Goal: Use online tool/utility: Utilize a website feature to perform a specific function

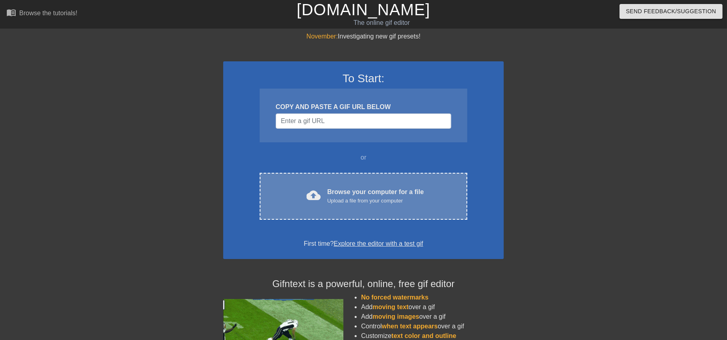
click at [346, 196] on div "Browse your computer for a file Upload a file from your computer" at bounding box center [376, 196] width 97 height 18
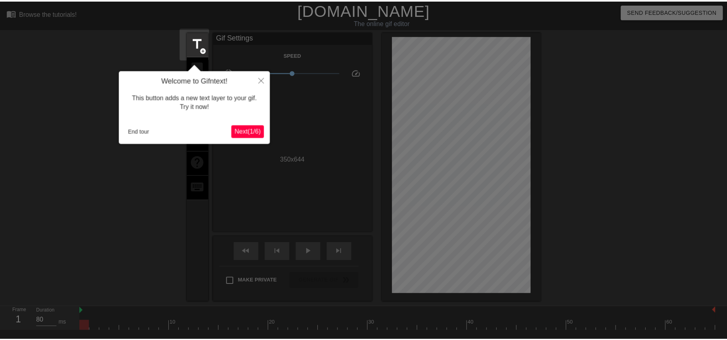
scroll to position [19, 0]
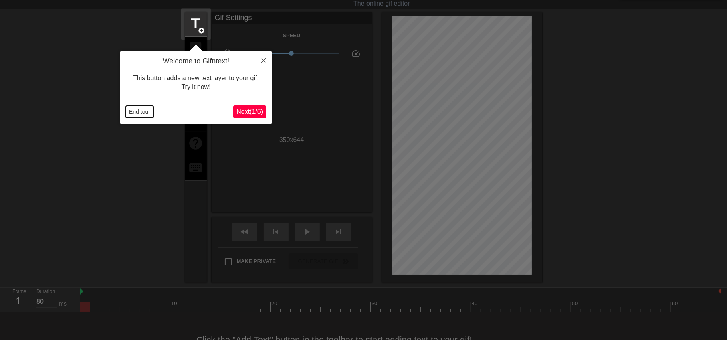
click at [142, 109] on button "End tour" at bounding box center [140, 112] width 28 height 12
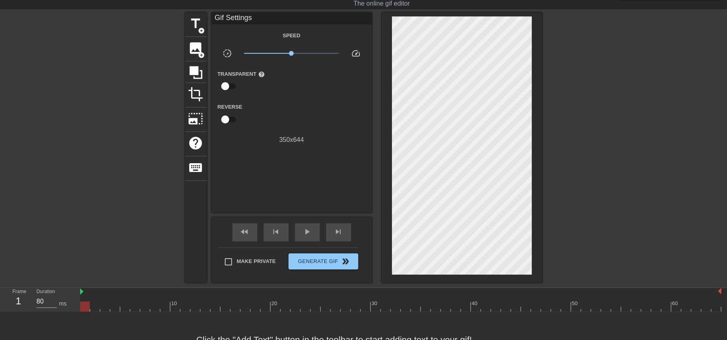
drag, startPoint x: 106, startPoint y: 115, endPoint x: 114, endPoint y: 109, distance: 10.5
click at [106, 115] on div at bounding box center [115, 132] width 120 height 241
click at [201, 30] on span "add_circle" at bounding box center [201, 30] width 7 height 7
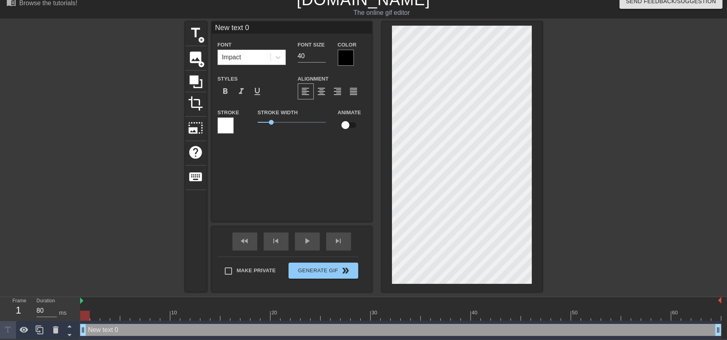
scroll to position [0, 1]
paste textarea "空軍的期望"
type input "空軍的期望"
type textarea "空軍的期望"
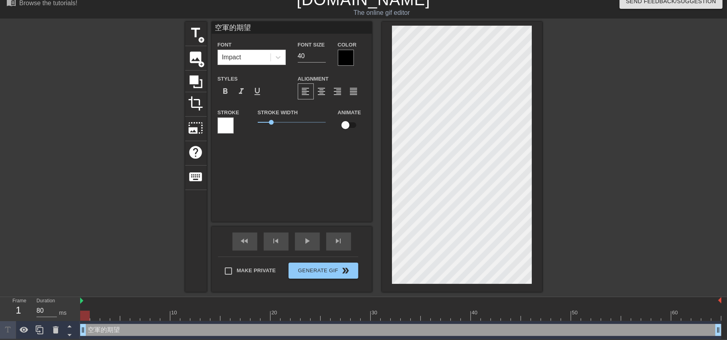
click at [352, 61] on div at bounding box center [346, 58] width 16 height 16
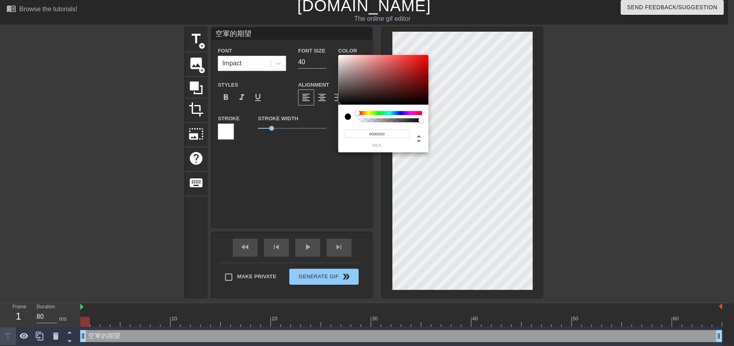
type input "#E90C0C"
click at [423, 59] on div at bounding box center [383, 80] width 90 height 50
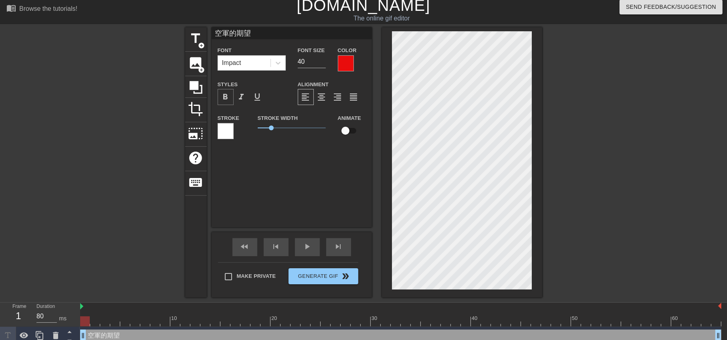
click at [227, 96] on span "format_bold" at bounding box center [226, 97] width 10 height 10
click at [568, 162] on div at bounding box center [612, 147] width 120 height 241
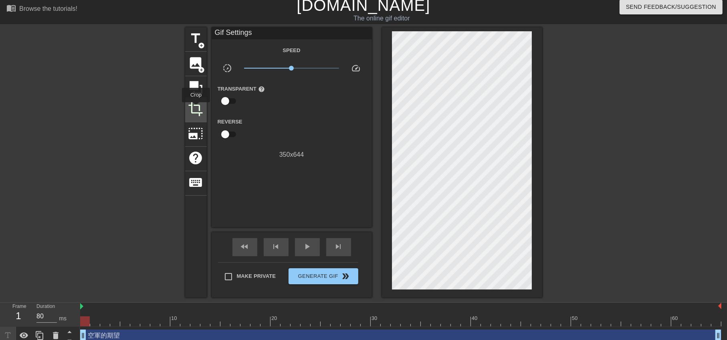
click at [196, 108] on span "crop" at bounding box center [195, 108] width 15 height 15
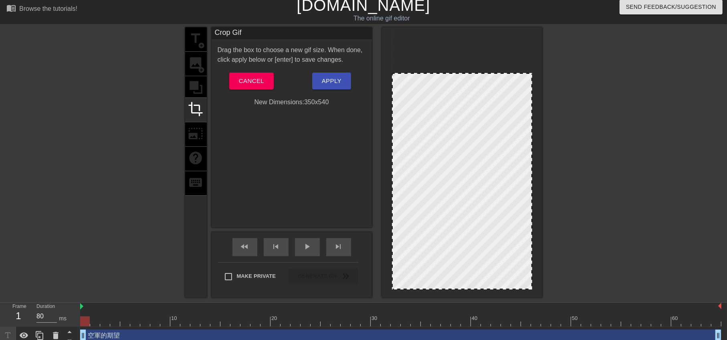
drag, startPoint x: 465, startPoint y: 32, endPoint x: 469, endPoint y: 73, distance: 41.9
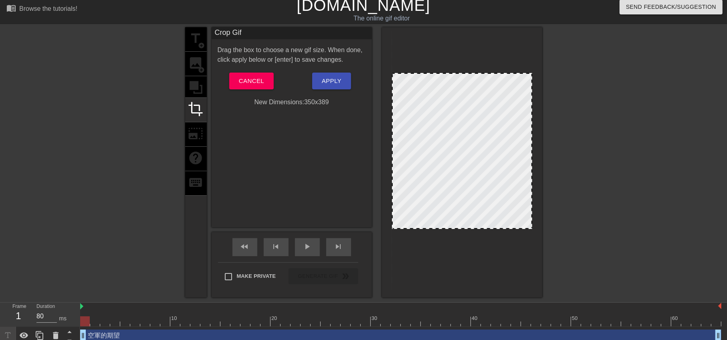
drag, startPoint x: 469, startPoint y: 288, endPoint x: 473, endPoint y: 228, distance: 60.7
click at [303, 245] on span "play_arrow" at bounding box center [308, 247] width 10 height 10
click at [248, 75] on button "Cancel" at bounding box center [251, 81] width 45 height 17
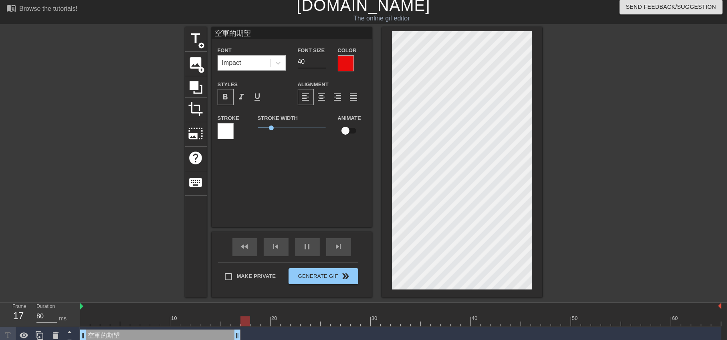
drag, startPoint x: 717, startPoint y: 336, endPoint x: 240, endPoint y: 323, distance: 477.7
click at [240, 323] on div "10 20 30 40 50 60 空軍的期望 drag_handle drag_handle" at bounding box center [403, 324] width 647 height 42
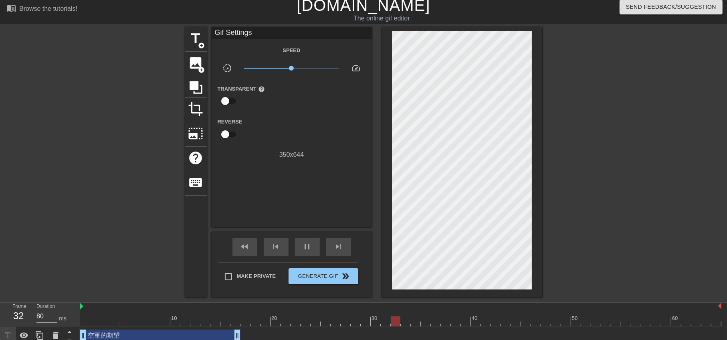
click at [650, 226] on div at bounding box center [612, 147] width 120 height 241
click at [200, 39] on span "title" at bounding box center [195, 38] width 15 height 15
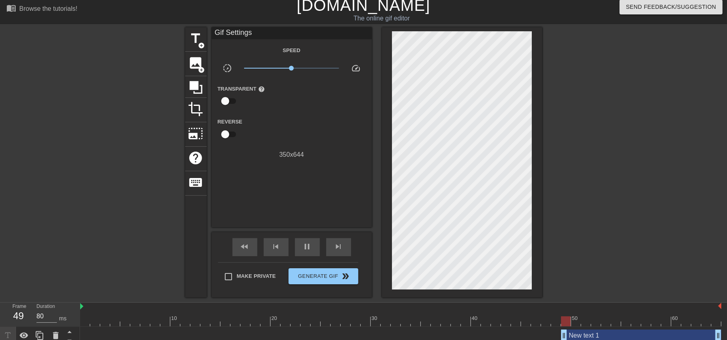
click at [100, 155] on div at bounding box center [115, 147] width 120 height 241
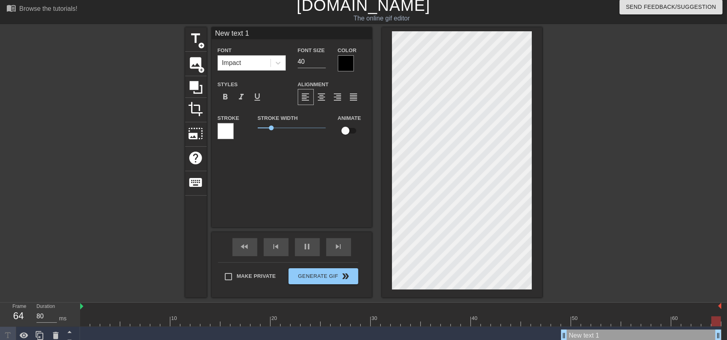
scroll to position [0, 1]
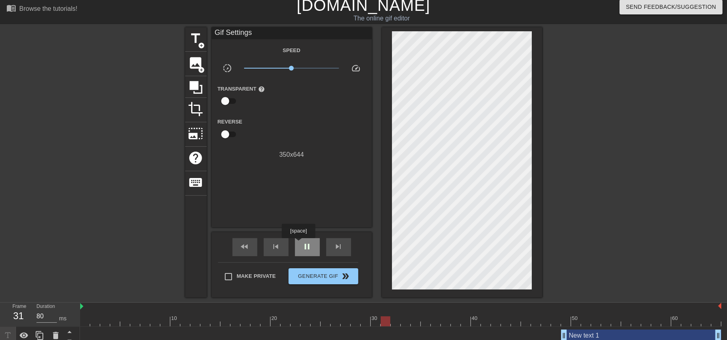
click at [298, 244] on div "pause" at bounding box center [307, 247] width 25 height 18
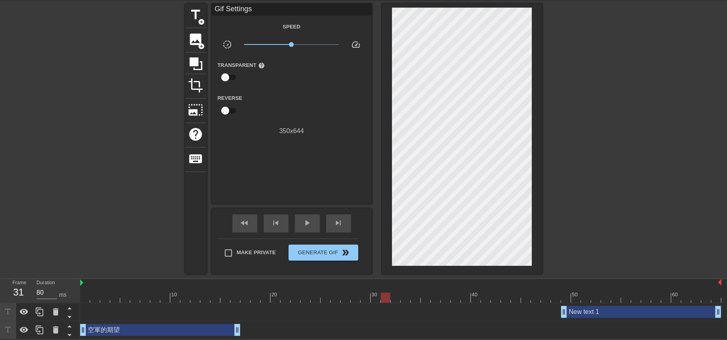
click at [604, 313] on div "New text 1 drag_handle drag_handle" at bounding box center [641, 312] width 160 height 12
click at [602, 316] on div "New text 1 drag_handle drag_handle" at bounding box center [641, 312] width 160 height 12
click at [591, 316] on div "New text 1 drag_handle drag_handle" at bounding box center [641, 312] width 160 height 12
click at [58, 311] on icon at bounding box center [56, 312] width 10 height 10
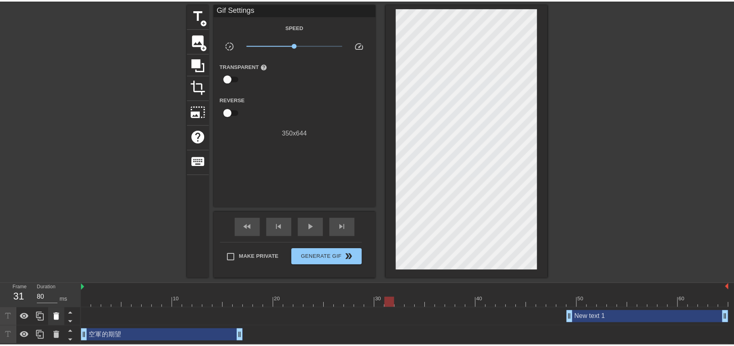
scroll to position [22, 0]
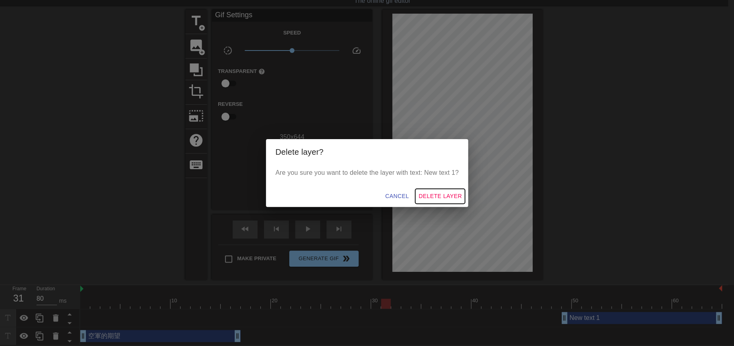
click at [435, 195] on span "Delete Layer" at bounding box center [439, 196] width 43 height 10
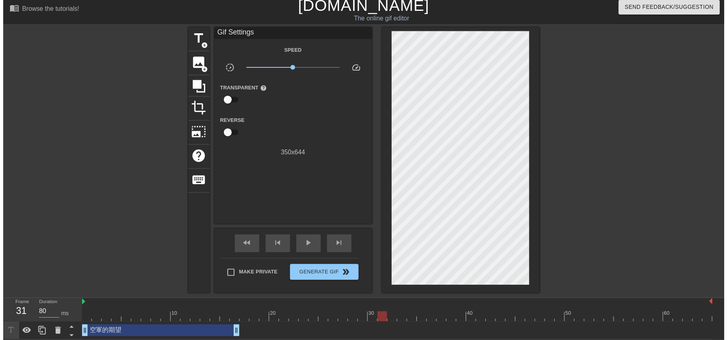
scroll to position [10, 0]
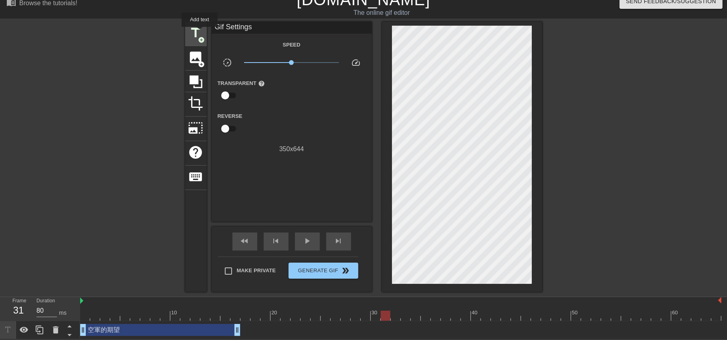
click at [200, 32] on span "title" at bounding box center [195, 32] width 15 height 15
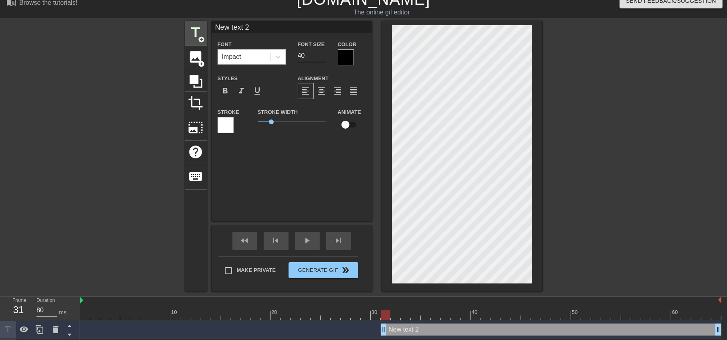
scroll to position [22, 0]
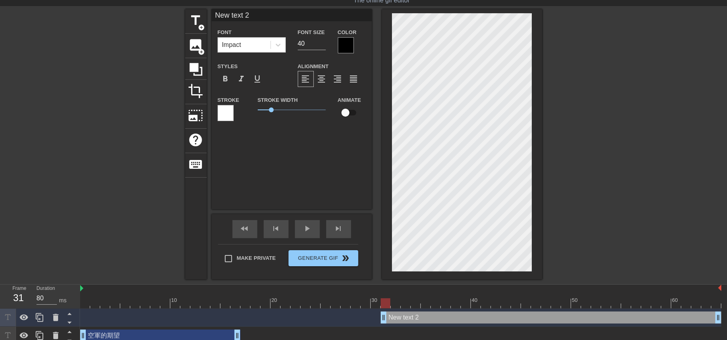
type input "葡萄 變 葡萄柚 text 2"
type textarea "葡萄 變 葡萄柚 text 2"
type input "葡萄 變 葡萄柚text 2"
type textarea "葡萄 變 葡萄柚text 2"
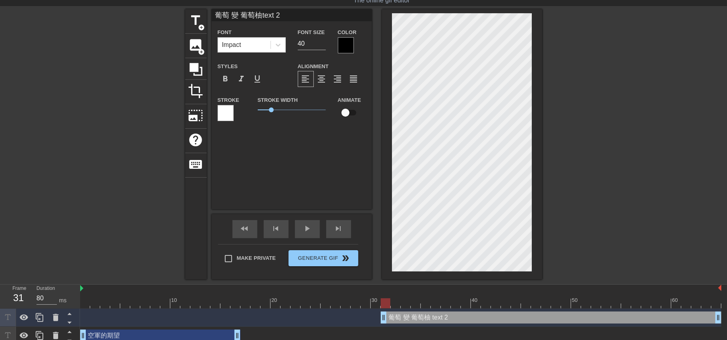
type input "葡萄 變 葡萄柚ext 2"
type textarea "葡萄 變 葡萄柚ext 2"
type input "葡萄 變 葡萄柚xt 2"
type textarea "葡萄 變 葡萄柚xt 2"
type input "葡萄 變 葡萄柚t 2"
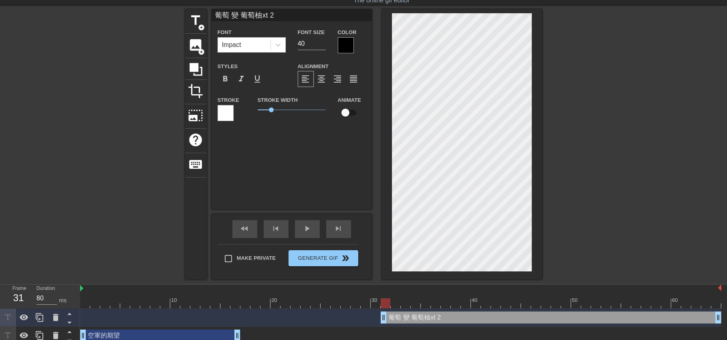
type textarea "葡萄 變 葡萄柚t 2"
type input "葡萄 變 葡萄柚 2"
type textarea "葡萄 變 葡萄柚 2"
type input "葡萄 變 葡萄柚2"
type textarea "葡萄 變 葡萄柚2"
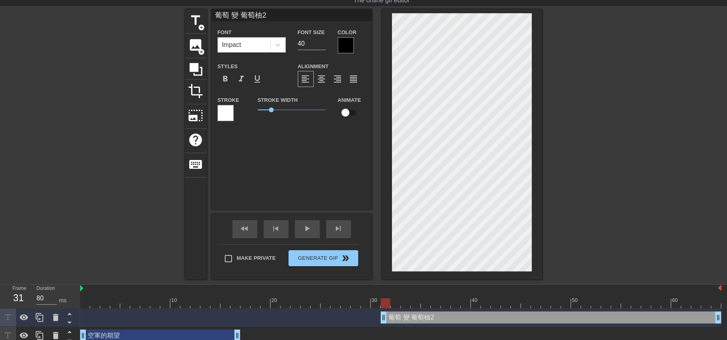
type input "葡萄 變 葡萄柚"
type textarea "葡萄 變 葡萄柚"
click at [542, 145] on div "title add_circle image add_circle crop photo_size_select_large help keyboard 葡萄…" at bounding box center [363, 144] width 727 height 270
type input "葡萄 變 v"
type textarea "葡萄 變 v"
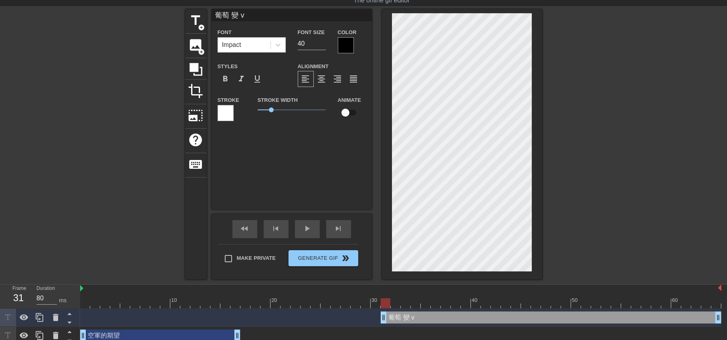
type input "葡萄 變"
type textarea "葡萄 變"
type input "葡萄 變 ㄒ"
type textarea "葡萄 變 ㄒ"
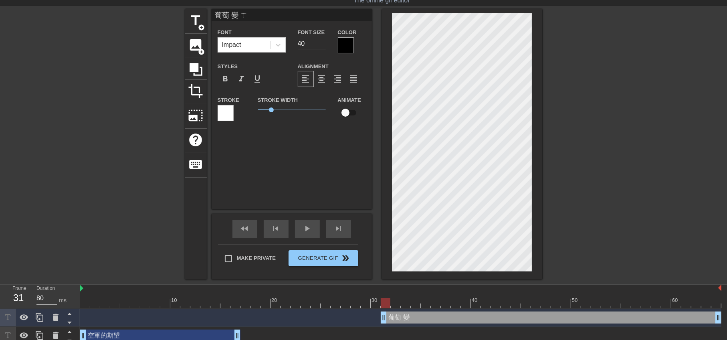
type input "葡萄 變 ㄒㄧ"
type textarea "葡萄 變 ㄒㄧ"
type input "葡萄 變 西"
type textarea "葡萄 變 西"
type input "葡萄 變 西ㄍ"
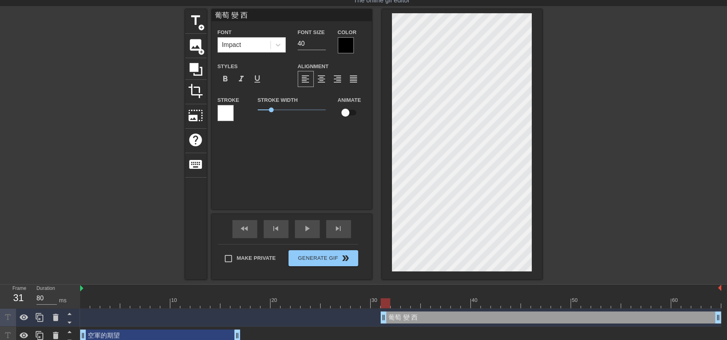
type textarea "葡萄 變 西ㄍ"
type input "葡萄 變 西ㄍㄨ"
type textarea "葡萄 變 西ㄍㄨ"
type input "葡萄 變 西ㄍㄨㄚ"
type textarea "葡萄 變 西ㄍㄨㄚ"
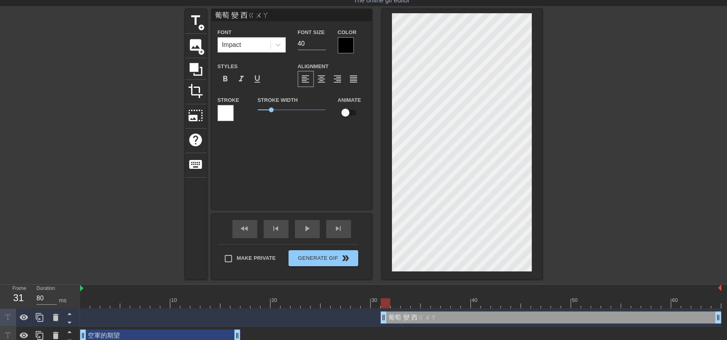
scroll to position [0, 2]
type input "葡萄 變 西瓜"
type textarea "葡萄 變 西瓜"
click at [352, 41] on div at bounding box center [346, 45] width 16 height 16
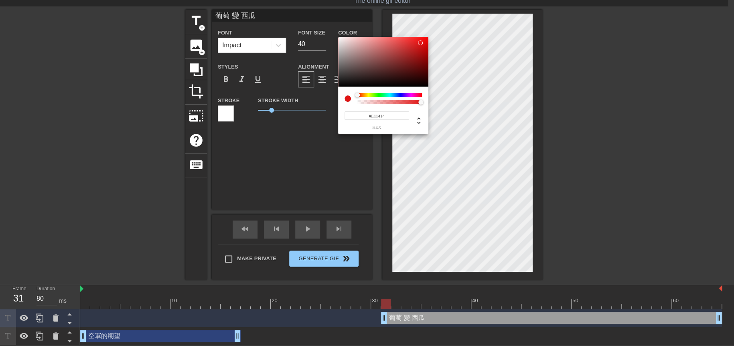
type input "#E31414"
click at [420, 43] on div at bounding box center [383, 62] width 90 height 50
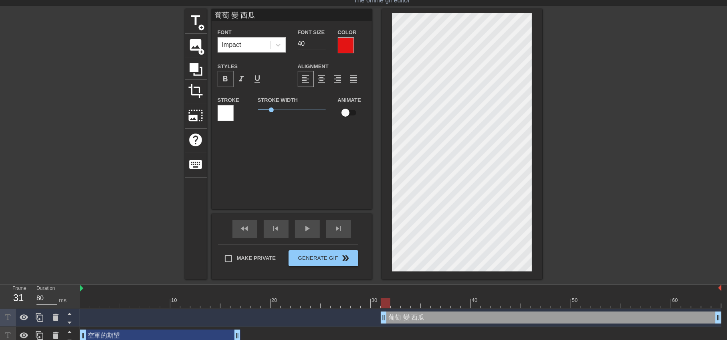
click at [223, 80] on span "format_bold" at bounding box center [226, 79] width 10 height 10
click at [604, 248] on div at bounding box center [612, 129] width 120 height 241
click at [621, 232] on div at bounding box center [612, 129] width 120 height 241
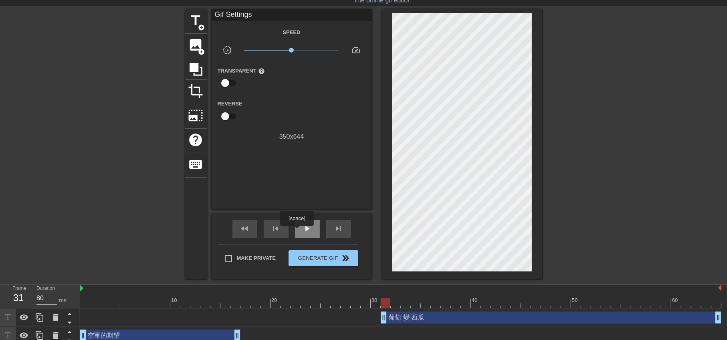
click at [300, 231] on div "play_arrow" at bounding box center [307, 229] width 25 height 18
drag, startPoint x: 236, startPoint y: 334, endPoint x: 267, endPoint y: 335, distance: 31.7
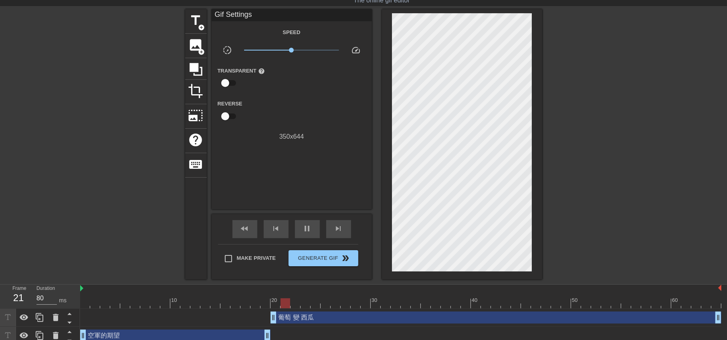
drag, startPoint x: 384, startPoint y: 320, endPoint x: 277, endPoint y: 321, distance: 106.7
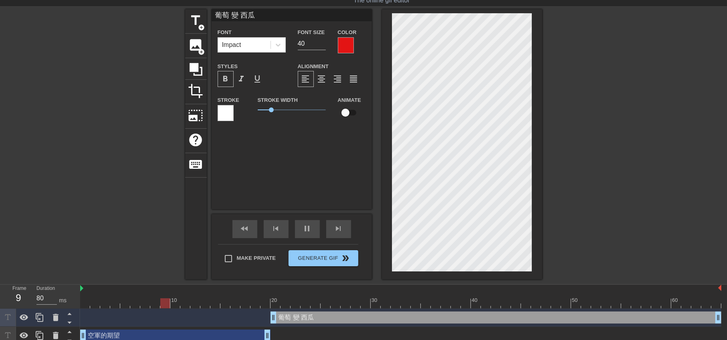
click at [603, 197] on div at bounding box center [612, 129] width 120 height 241
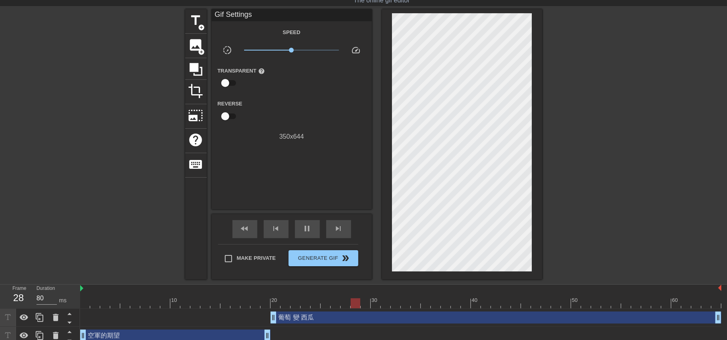
click at [603, 198] on div at bounding box center [612, 129] width 120 height 241
click at [309, 234] on div "pause" at bounding box center [307, 229] width 25 height 18
click at [197, 45] on span "image" at bounding box center [195, 44] width 15 height 15
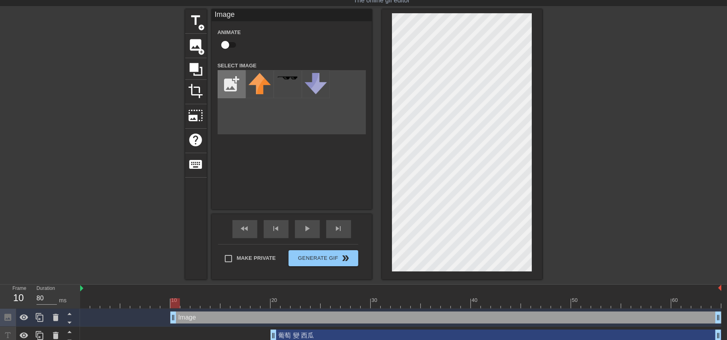
click at [233, 88] on input "file" at bounding box center [231, 84] width 27 height 27
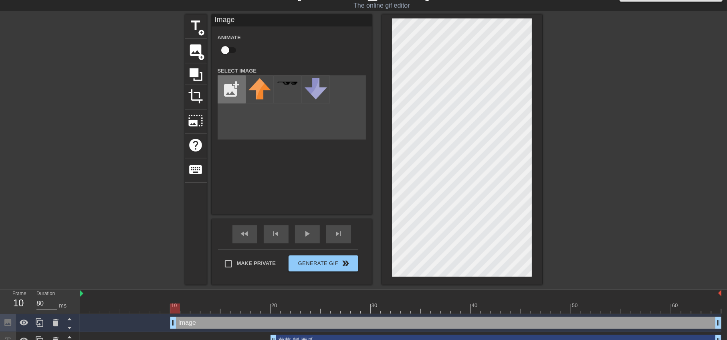
scroll to position [17, 0]
click at [231, 49] on input "checkbox" at bounding box center [225, 50] width 46 height 15
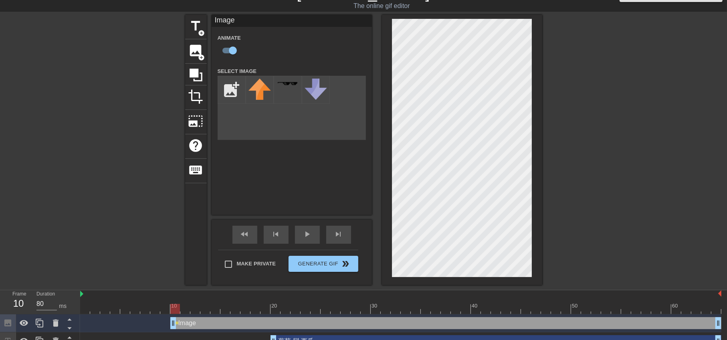
click at [221, 21] on div "Image" at bounding box center [292, 21] width 160 height 12
drag, startPoint x: 230, startPoint y: 50, endPoint x: 217, endPoint y: 50, distance: 12.8
click at [217, 50] on input "checkbox" at bounding box center [233, 50] width 46 height 15
checkbox input "false"
click at [231, 90] on input "file" at bounding box center [231, 89] width 27 height 27
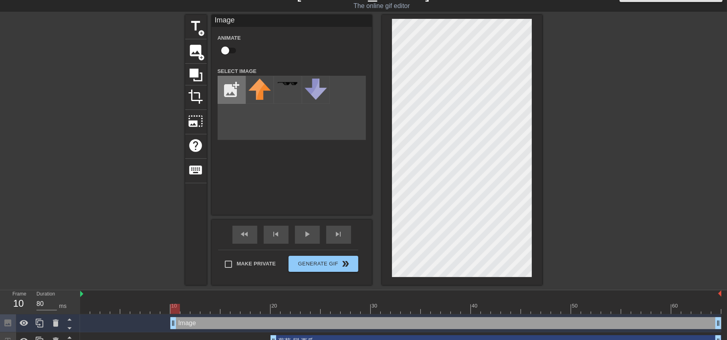
type input "C:\fakepath\1759908215344.jpg"
click at [259, 81] on img at bounding box center [260, 84] width 22 height 10
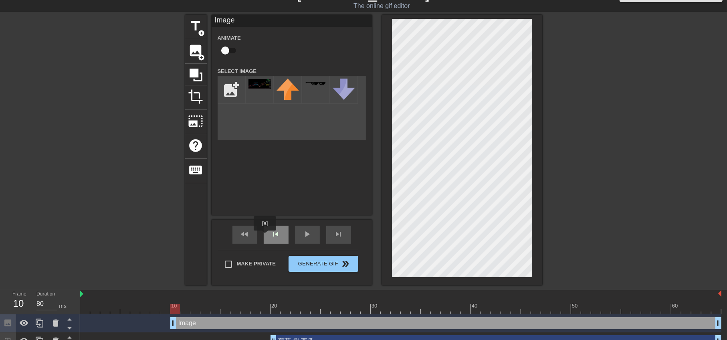
scroll to position [47, 0]
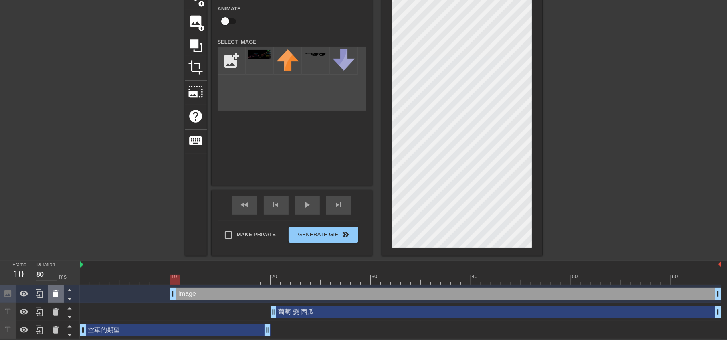
click at [53, 293] on icon at bounding box center [56, 294] width 10 height 10
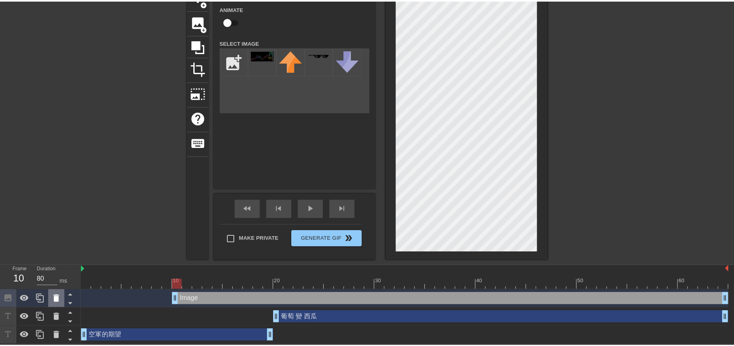
scroll to position [40, 0]
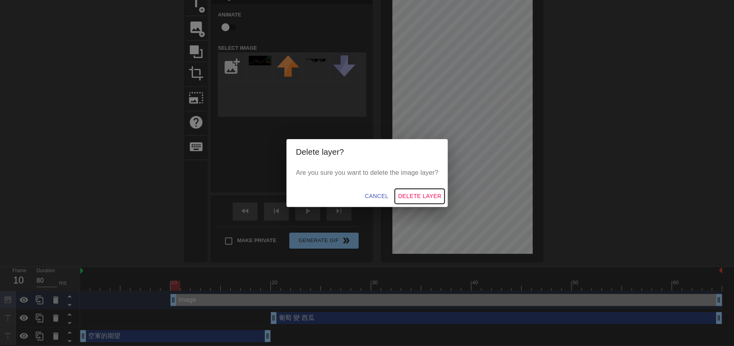
click at [408, 195] on span "Delete Layer" at bounding box center [419, 196] width 43 height 10
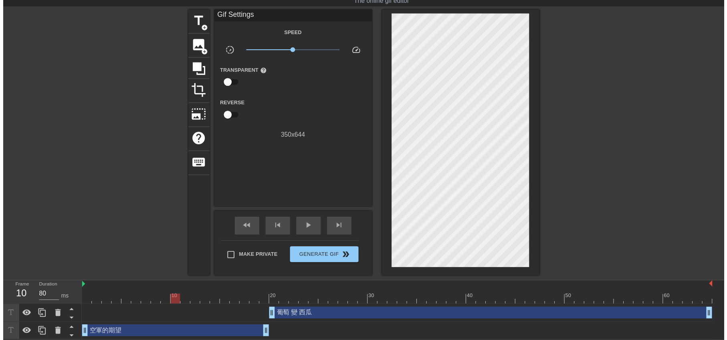
scroll to position [28, 0]
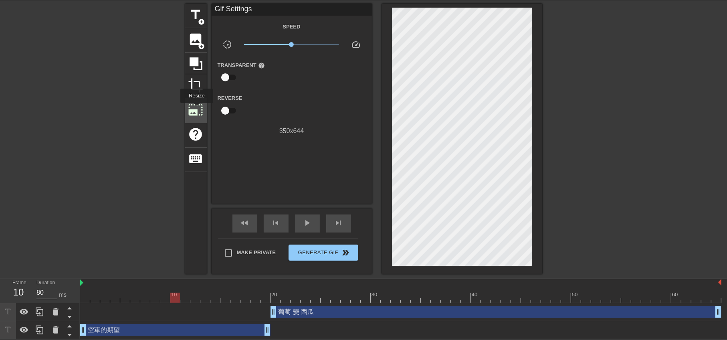
click at [196, 109] on span "photo_size_select_large" at bounding box center [195, 109] width 15 height 15
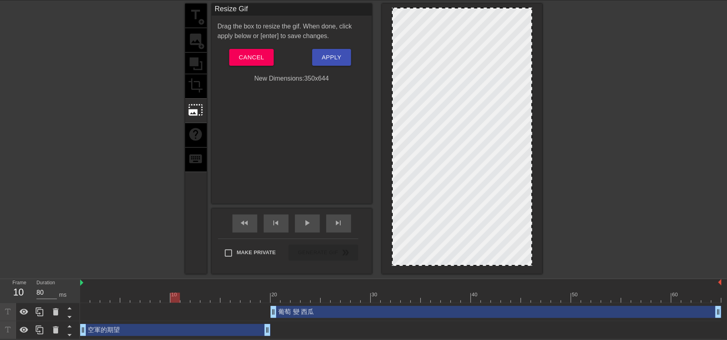
click at [194, 84] on div "title add_circle image add_circle crop photo_size_select_large help keyboard" at bounding box center [196, 139] width 22 height 270
click at [247, 47] on div "Drag the box to resize the gif. When done, click apply below or [enter] to save…" at bounding box center [292, 53] width 148 height 62
click at [239, 59] on span "Cancel" at bounding box center [251, 57] width 25 height 10
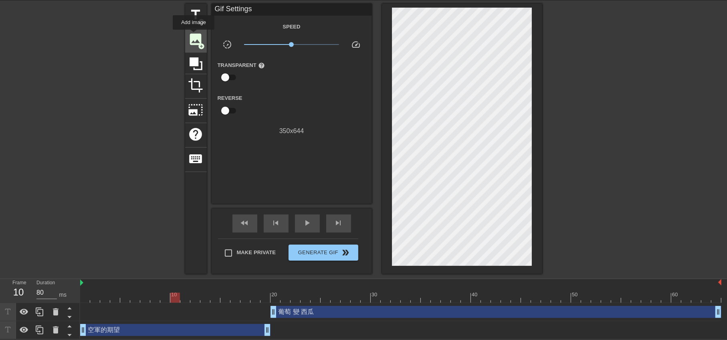
click at [194, 35] on span "image" at bounding box center [195, 39] width 15 height 15
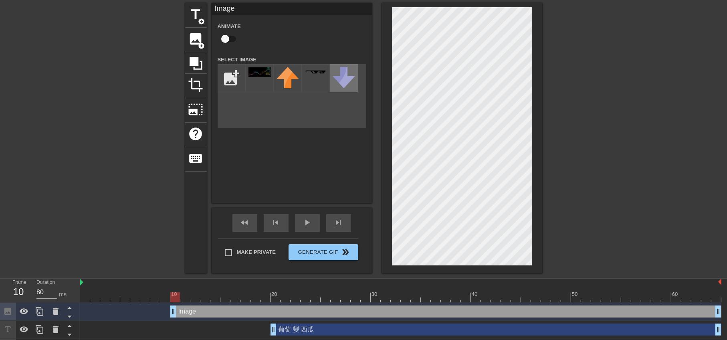
click at [336, 79] on img at bounding box center [344, 77] width 22 height 21
click at [370, 160] on div "title add_circle image add_circle crop photo_size_select_large help keyboard Im…" at bounding box center [363, 138] width 357 height 270
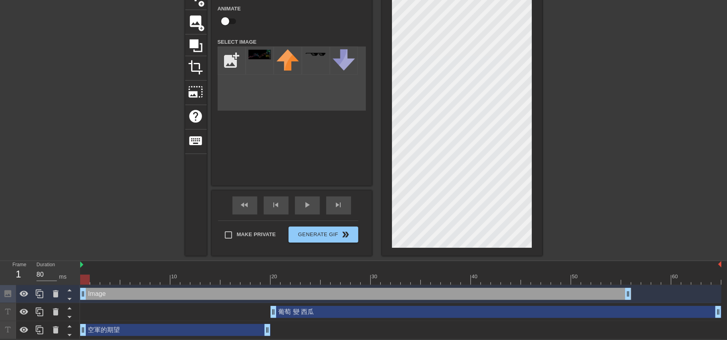
drag, startPoint x: 200, startPoint y: 294, endPoint x: 97, endPoint y: 296, distance: 103.5
click at [97, 296] on div "Image drag_handle drag_handle" at bounding box center [355, 294] width 551 height 12
click at [24, 292] on icon at bounding box center [24, 294] width 10 height 10
drag, startPoint x: 86, startPoint y: 277, endPoint x: 121, endPoint y: 277, distance: 34.9
click at [121, 277] on div at bounding box center [125, 280] width 10 height 10
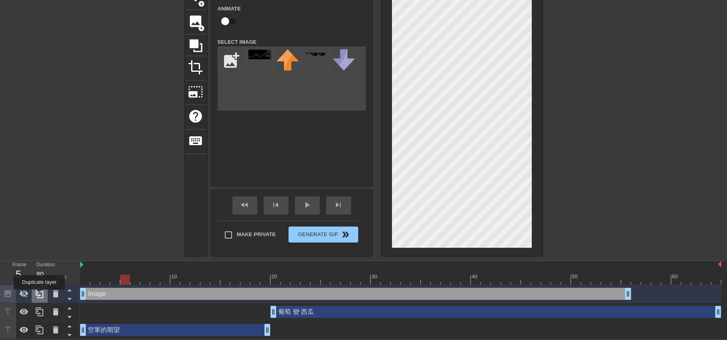
click at [39, 295] on icon at bounding box center [40, 293] width 8 height 9
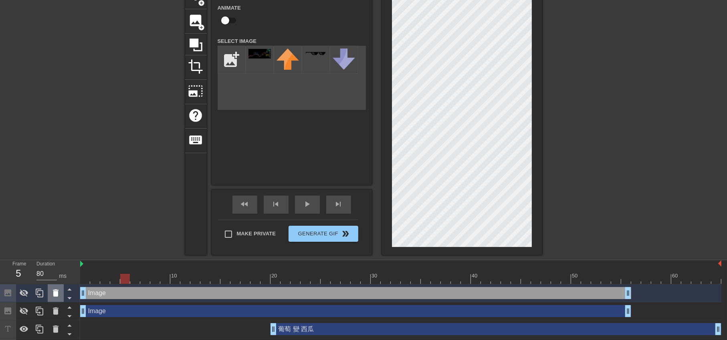
click at [60, 291] on icon at bounding box center [56, 293] width 10 height 10
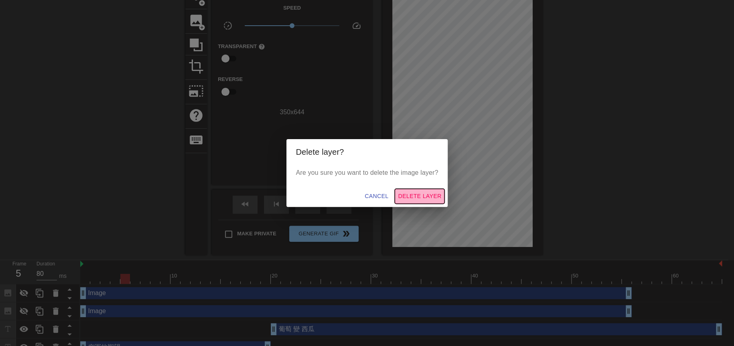
click at [423, 190] on button "Delete Layer" at bounding box center [420, 196] width 50 height 15
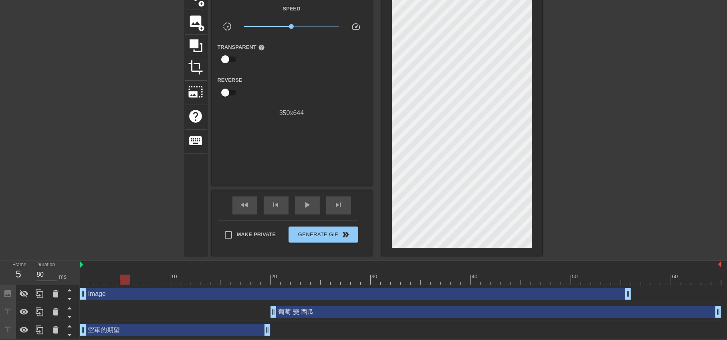
click at [8, 293] on icon at bounding box center [7, 293] width 7 height 7
click at [51, 292] on icon at bounding box center [56, 294] width 10 height 10
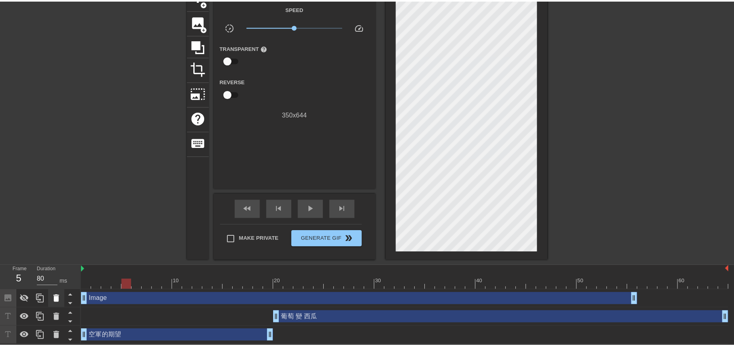
scroll to position [40, 0]
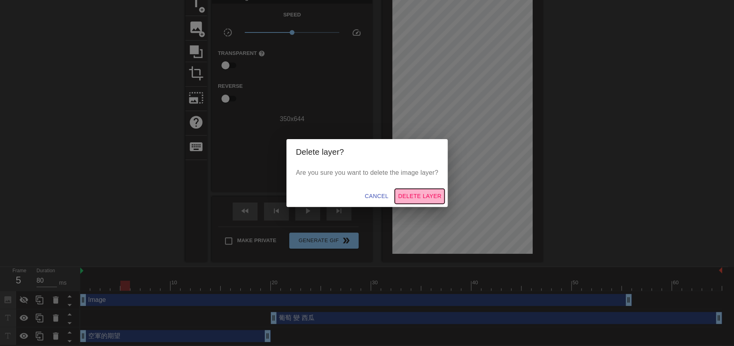
click at [424, 198] on span "Delete Layer" at bounding box center [419, 196] width 43 height 10
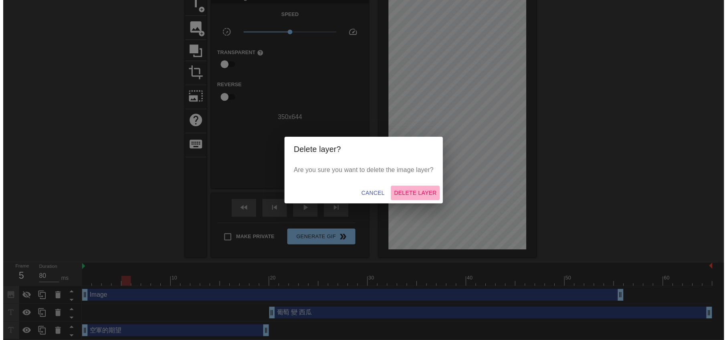
scroll to position [28, 0]
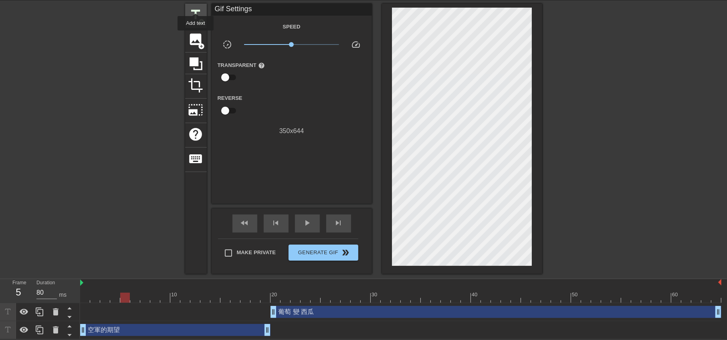
click at [196, 6] on div "title add_circle" at bounding box center [196, 16] width 22 height 24
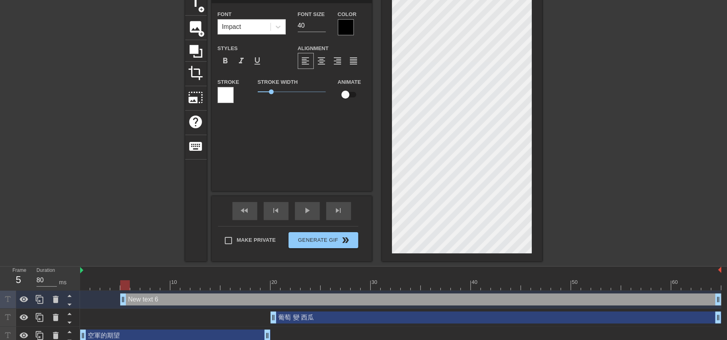
scroll to position [0, 2]
click at [115, 123] on div at bounding box center [115, 111] width 120 height 241
paste textarea "■■■■■■"
type input "■■■■■■ text 6"
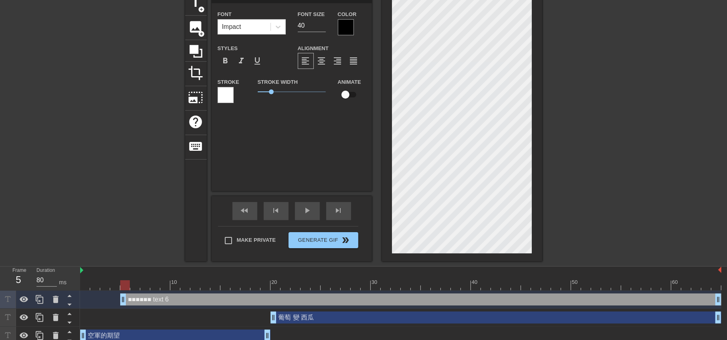
type textarea "■■■■■■ text 6"
click at [548, 123] on div "title add_circle image add_circle crop photo_size_select_large help keyboard ■■…" at bounding box center [363, 126] width 727 height 270
type input "■■■■■■"
type textarea "■■■■■■"
type input "■■■■■■"
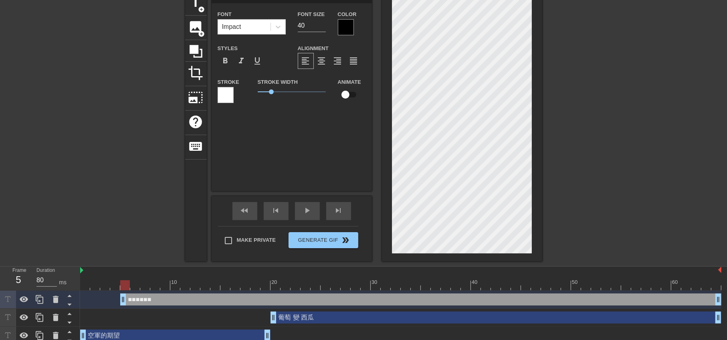
scroll to position [1, 1]
type textarea "■■■■■■"
paste textarea "■■■■■■"
type input "■■■■■■ ■■■■■■"
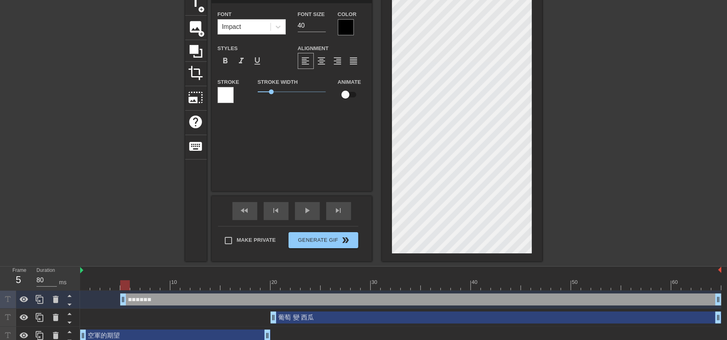
type textarea "■■■■■■ ■■■■■■"
type input "■■■■■■"
type textarea "■■■■■■"
click at [324, 24] on input "41" at bounding box center [312, 25] width 28 height 13
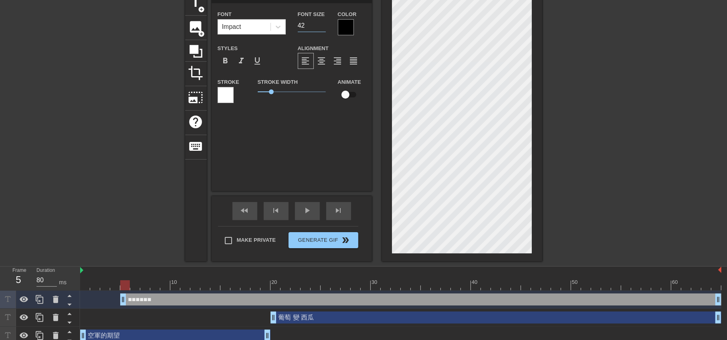
click at [324, 24] on input "42" at bounding box center [312, 25] width 28 height 13
click at [324, 24] on input "43" at bounding box center [312, 25] width 28 height 13
click at [324, 24] on input "44" at bounding box center [312, 25] width 28 height 13
click at [324, 24] on input "45" at bounding box center [312, 25] width 28 height 13
click at [324, 24] on input "46" at bounding box center [312, 25] width 28 height 13
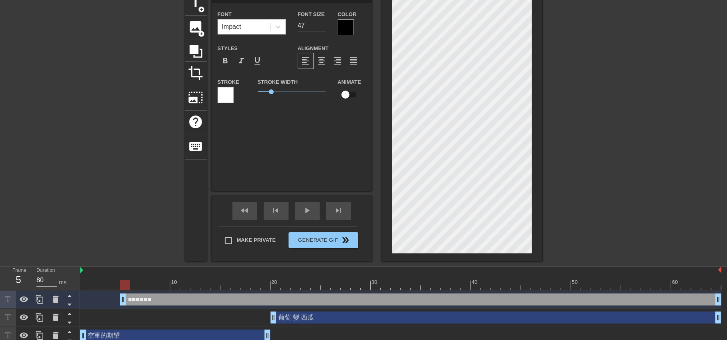
click at [324, 24] on input "47" at bounding box center [312, 25] width 28 height 13
click at [324, 24] on input "48" at bounding box center [312, 25] width 28 height 13
click at [324, 24] on input "49" at bounding box center [312, 25] width 28 height 13
click at [324, 24] on input "50" at bounding box center [312, 25] width 28 height 13
click at [324, 24] on input "51" at bounding box center [312, 25] width 28 height 13
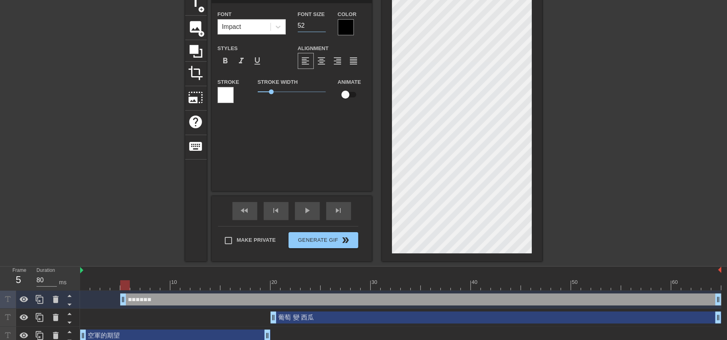
click at [324, 24] on input "52" at bounding box center [312, 25] width 28 height 13
click at [324, 24] on input "53" at bounding box center [312, 25] width 28 height 13
click at [324, 24] on input "54" at bounding box center [312, 25] width 28 height 13
click at [324, 24] on input "55" at bounding box center [312, 25] width 28 height 13
click at [324, 24] on input "56" at bounding box center [312, 25] width 28 height 13
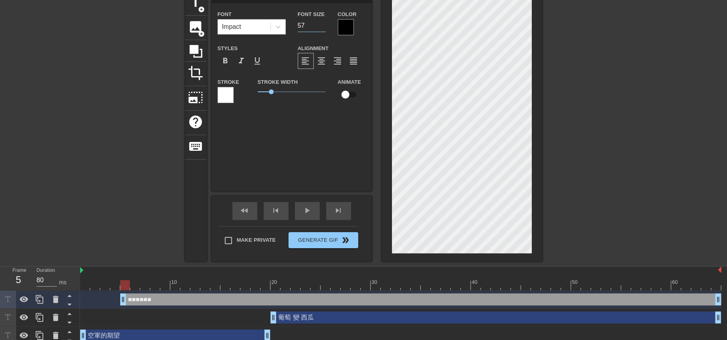
click at [324, 24] on input "57" at bounding box center [312, 25] width 28 height 13
click at [324, 24] on input "58" at bounding box center [312, 25] width 28 height 13
click at [324, 24] on input "59" at bounding box center [312, 25] width 28 height 13
click at [324, 24] on input "60" at bounding box center [312, 25] width 28 height 13
click at [324, 24] on input "61" at bounding box center [312, 25] width 28 height 13
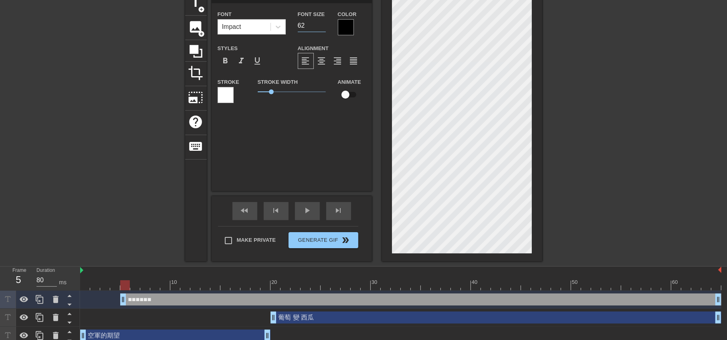
click at [324, 24] on input "62" at bounding box center [312, 25] width 28 height 13
click at [324, 24] on input "63" at bounding box center [312, 25] width 28 height 13
click at [324, 24] on input "64" at bounding box center [312, 25] width 28 height 13
click at [324, 24] on input "65" at bounding box center [312, 25] width 28 height 13
type input "67"
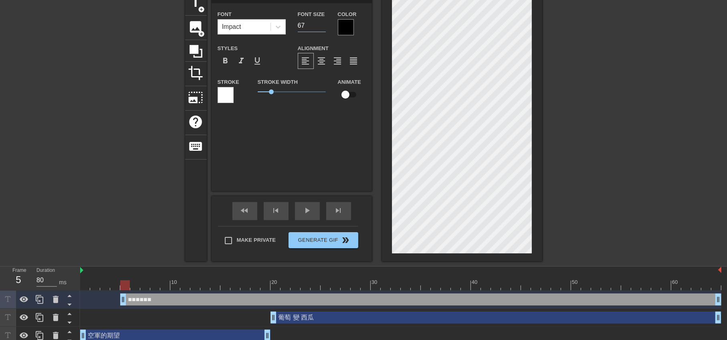
click at [324, 24] on input "67" at bounding box center [312, 25] width 28 height 13
type input "■■■"
type textarea "■■■"
drag, startPoint x: 309, startPoint y: 27, endPoint x: 294, endPoint y: 28, distance: 15.3
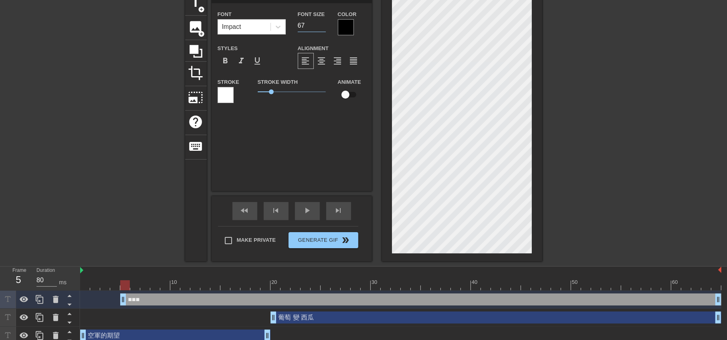
click at [294, 28] on div "Font Size 67" at bounding box center [312, 22] width 40 height 26
type input "1"
type input "200"
type input "■■"
type textarea "■■"
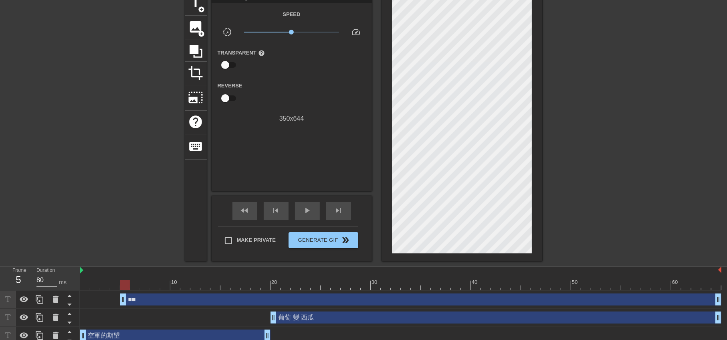
click at [556, 115] on div at bounding box center [612, 111] width 120 height 241
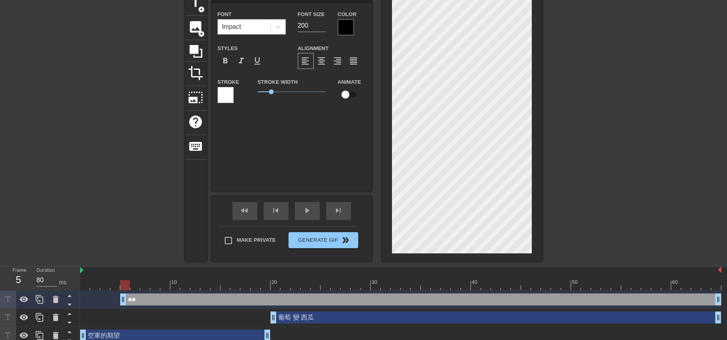
type input "■■"
type textarea "■■"
paste textarea "■■"
type input "■■■■"
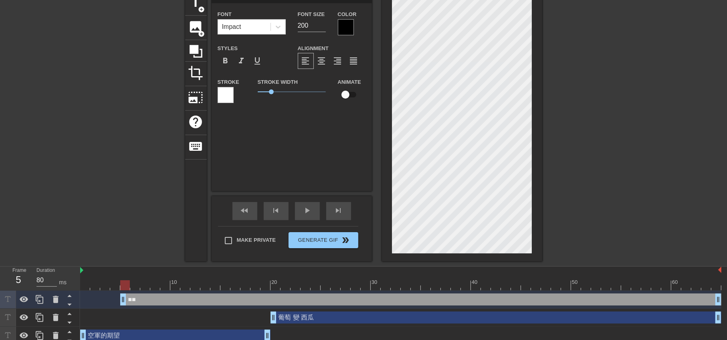
type textarea "■■ ■■"
type input "■■"
type textarea "■■"
drag, startPoint x: 315, startPoint y: 26, endPoint x: 281, endPoint y: 26, distance: 34.5
click at [281, 26] on div "Font Impact Font Size 200 Color" at bounding box center [292, 22] width 160 height 26
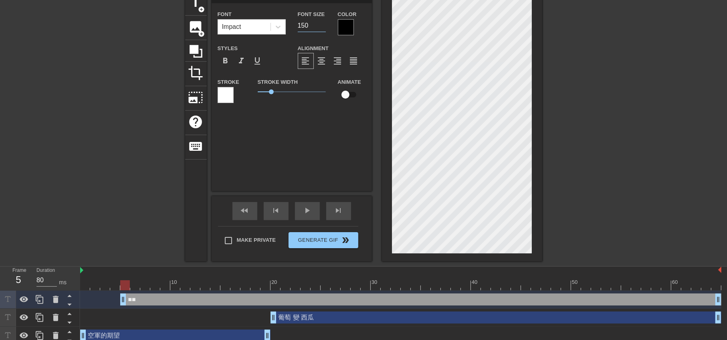
type input "150"
paste textarea "■"
type input "■■■"
type textarea "■■■"
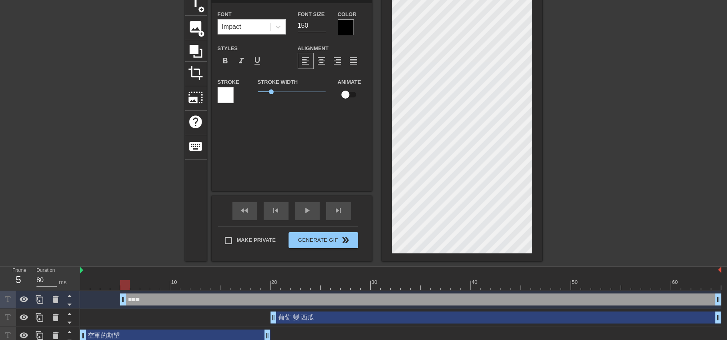
type input "■■"
type textarea "■■"
click at [537, 157] on div at bounding box center [462, 126] width 160 height 270
click at [537, 147] on div at bounding box center [462, 126] width 160 height 270
type input "■"
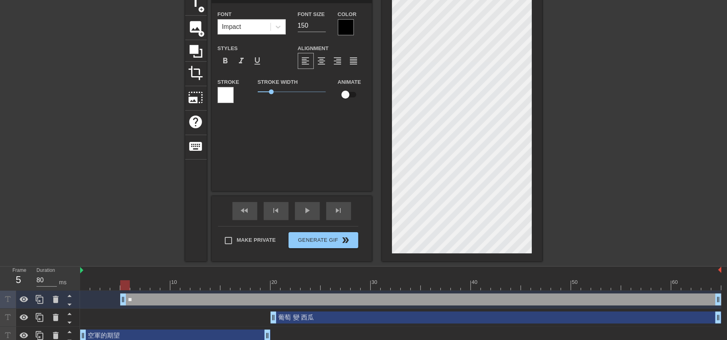
type textarea "■"
click at [534, 147] on div at bounding box center [462, 126] width 160 height 270
drag, startPoint x: 225, startPoint y: 298, endPoint x: 159, endPoint y: 296, distance: 66.2
click at [159, 296] on div "■ drag_handle drag_handle" at bounding box center [380, 300] width 601 height 12
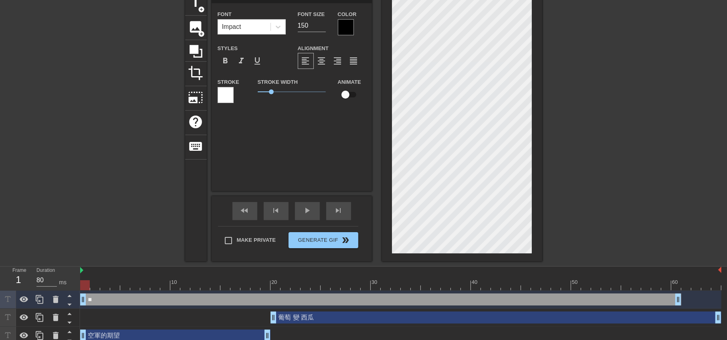
scroll to position [1, 1]
click at [351, 26] on div at bounding box center [346, 27] width 16 height 16
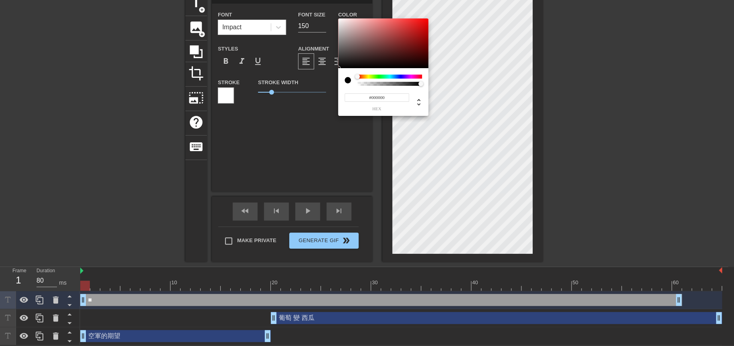
click at [387, 75] on div at bounding box center [389, 77] width 65 height 4
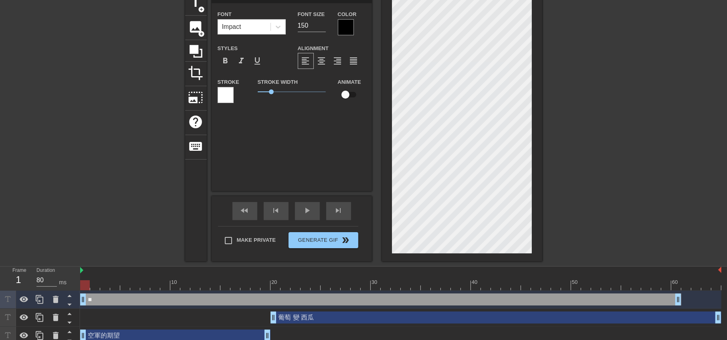
click at [342, 22] on div at bounding box center [346, 27] width 16 height 16
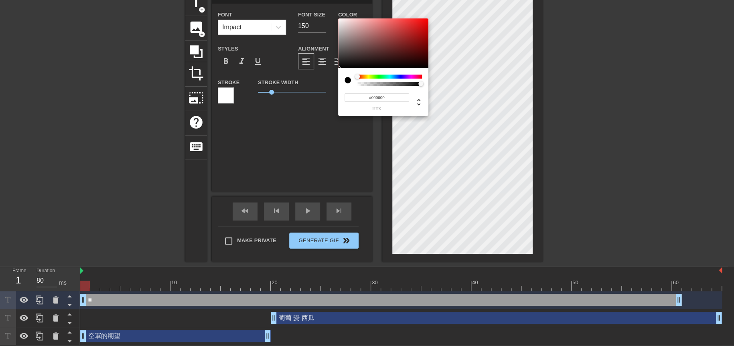
click at [383, 75] on div at bounding box center [389, 77] width 65 height 4
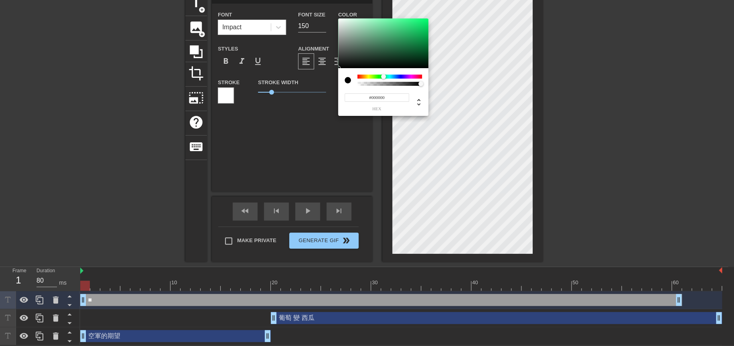
click at [385, 77] on div at bounding box center [383, 76] width 5 height 5
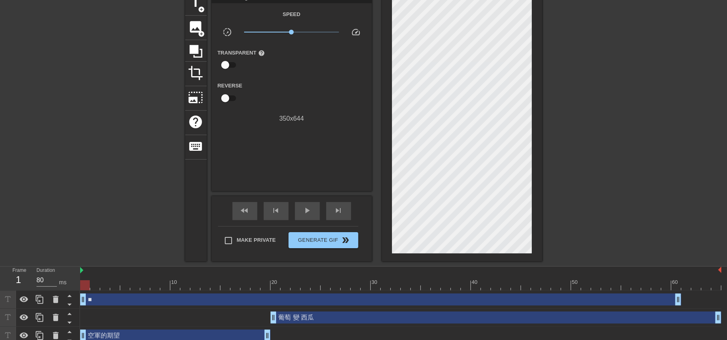
click at [636, 216] on div at bounding box center [612, 111] width 120 height 241
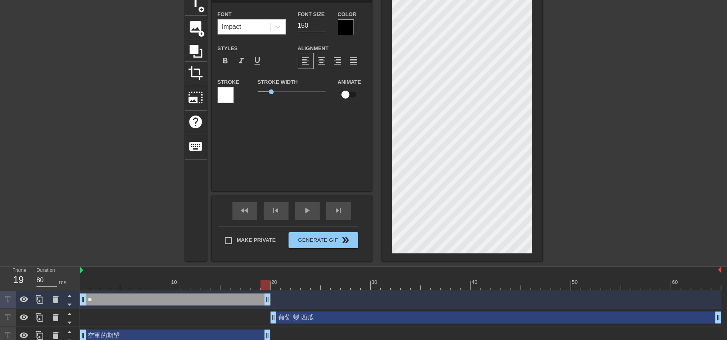
drag, startPoint x: 680, startPoint y: 300, endPoint x: 266, endPoint y: 287, distance: 414.0
click at [266, 287] on div "10 20 30 40 50 60 ■ drag_handle drag_handle 葡萄 變 西瓜 drag_handle drag_handle 空軍的…" at bounding box center [403, 306] width 647 height 78
click at [207, 291] on div "■ drag_handle drag_handle" at bounding box center [401, 300] width 642 height 18
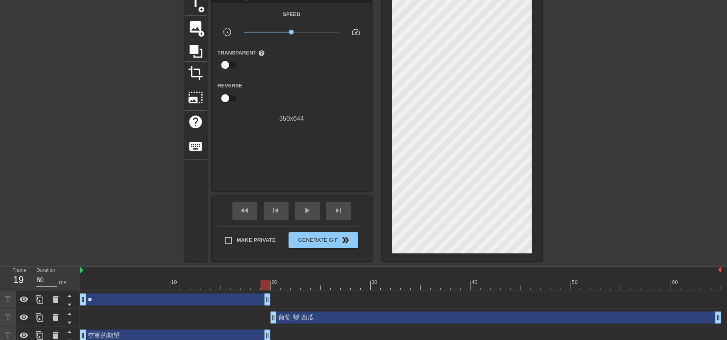
click at [205, 296] on div "■ drag_handle drag_handle" at bounding box center [175, 300] width 190 height 12
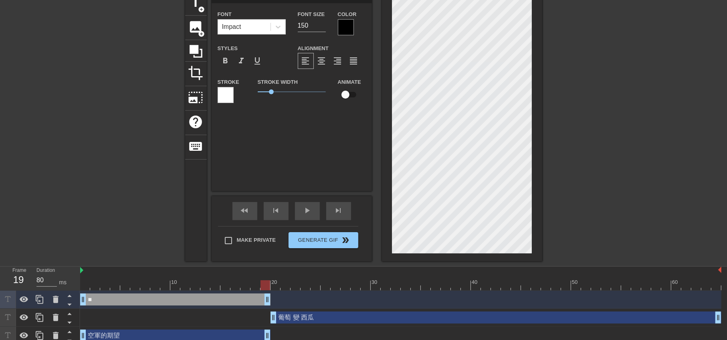
scroll to position [1, 0]
click at [342, 29] on div at bounding box center [346, 27] width 16 height 16
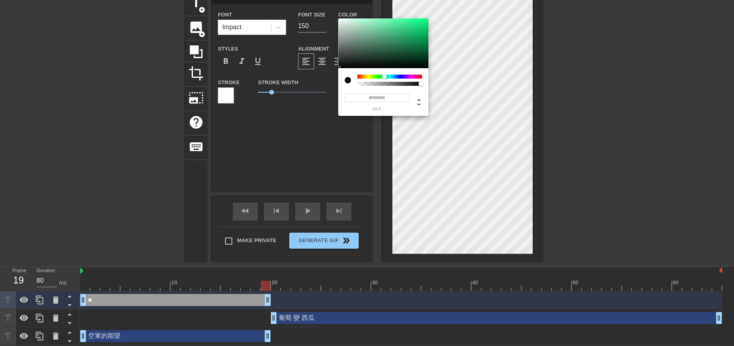
click at [384, 76] on div at bounding box center [389, 77] width 65 height 4
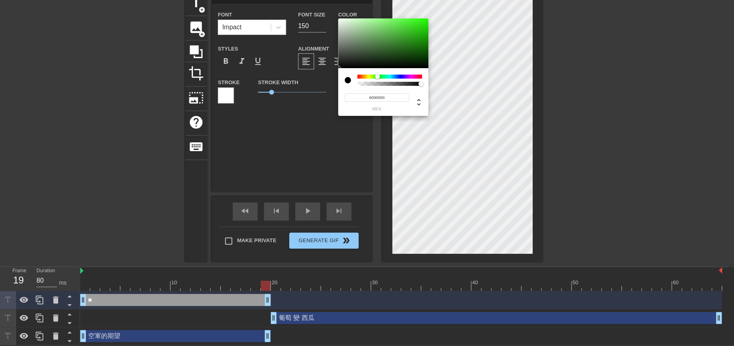
click at [377, 75] on div at bounding box center [389, 77] width 65 height 4
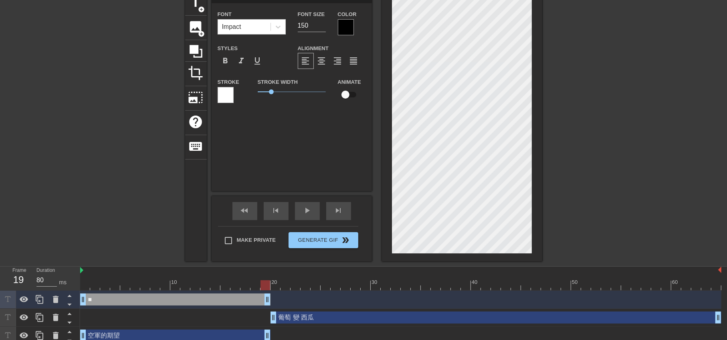
click at [551, 156] on div "title add_circle image add_circle crop photo_size_select_large help keyboard ■ …" at bounding box center [363, 126] width 727 height 270
click at [351, 23] on div at bounding box center [346, 27] width 16 height 16
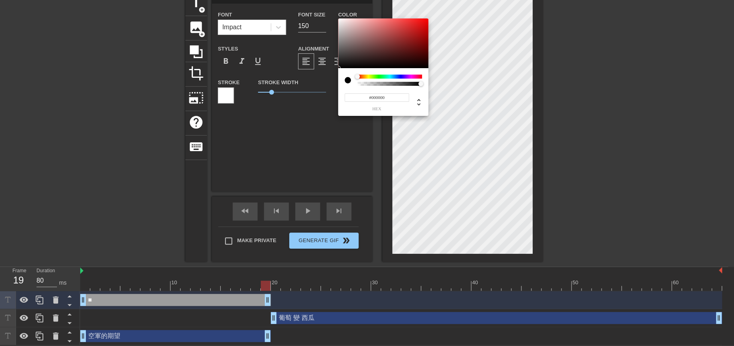
click at [382, 77] on div at bounding box center [389, 77] width 65 height 4
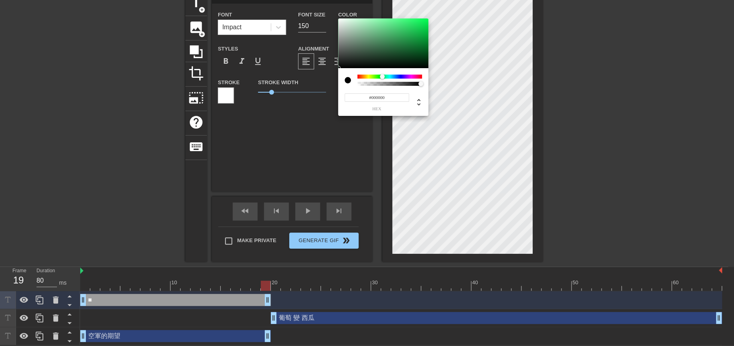
click at [377, 78] on div at bounding box center [389, 77] width 65 height 4
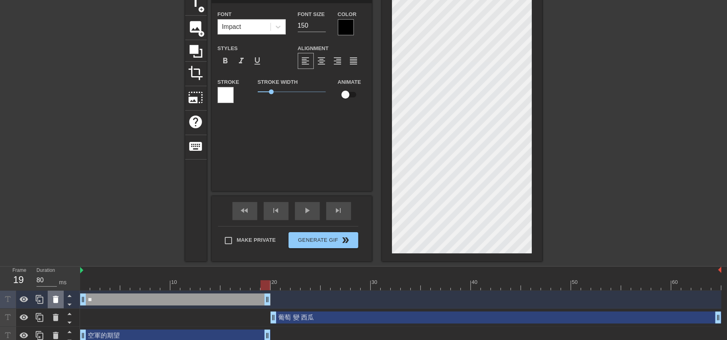
click at [56, 302] on icon at bounding box center [56, 299] width 6 height 7
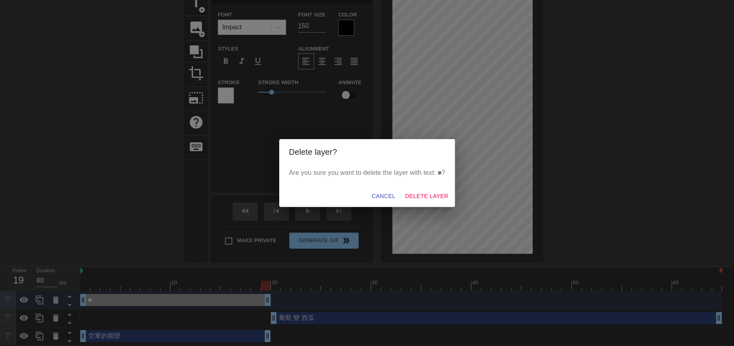
click at [433, 204] on div "Cancel Delete Layer" at bounding box center [367, 196] width 176 height 21
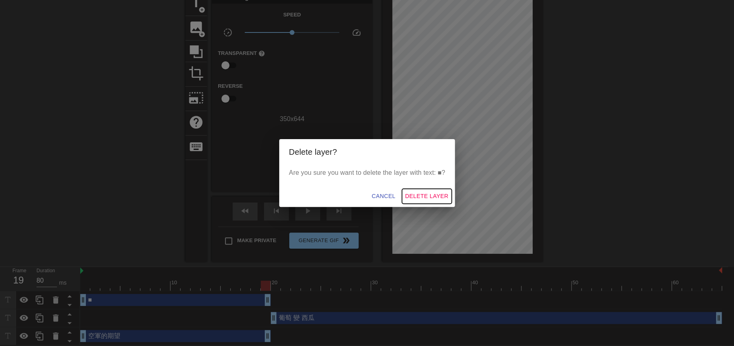
click at [434, 200] on span "Delete Layer" at bounding box center [426, 196] width 43 height 10
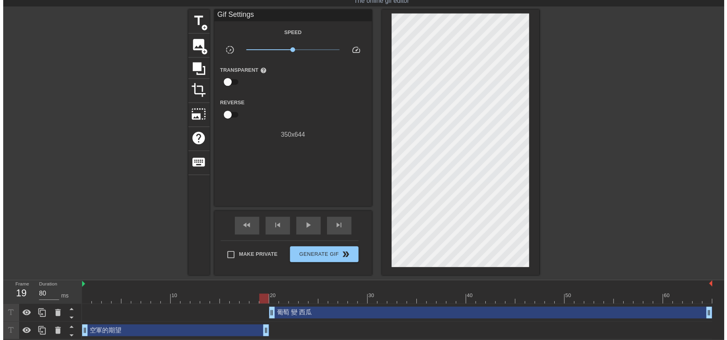
scroll to position [28, 0]
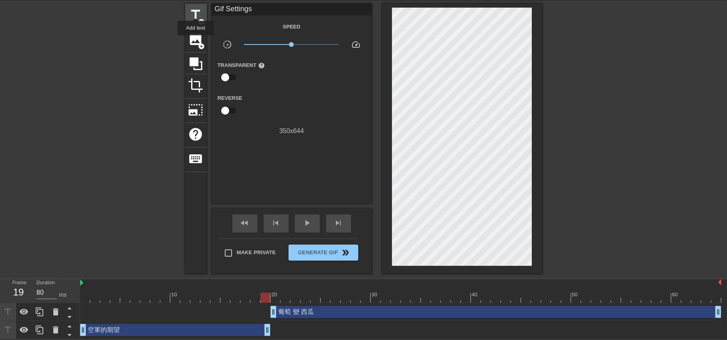
click at [196, 11] on span "title" at bounding box center [195, 14] width 15 height 15
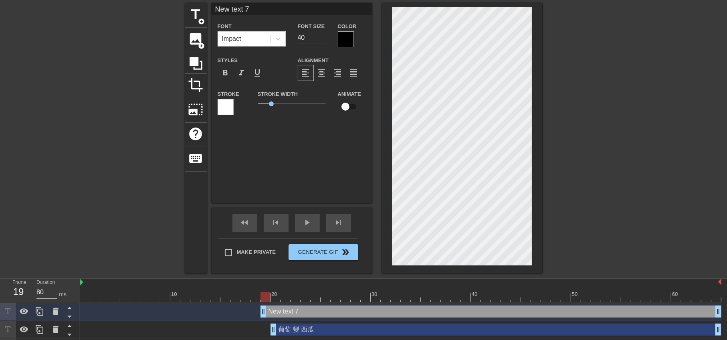
scroll to position [40, 0]
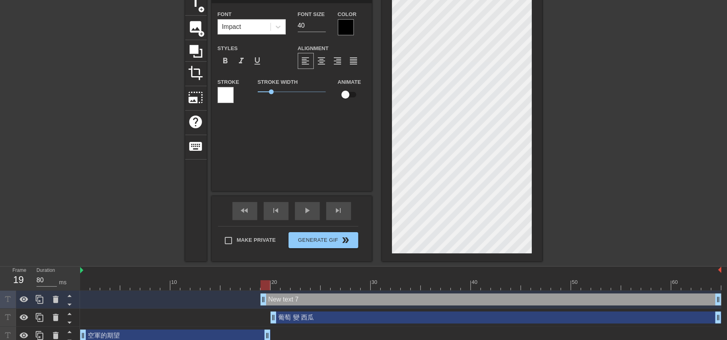
type input "■ text 7"
type textarea "■ text 7"
click at [344, 31] on div at bounding box center [346, 27] width 16 height 16
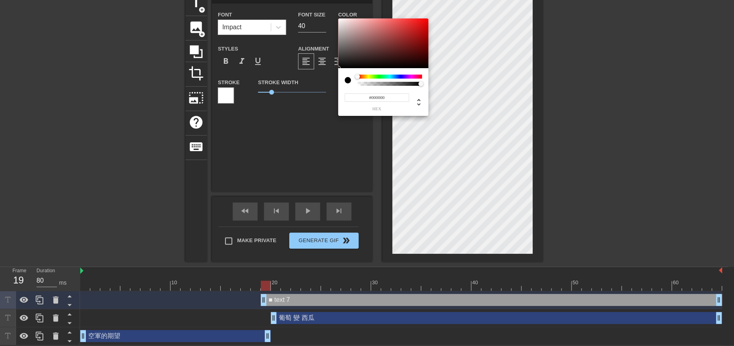
click at [385, 74] on div "#000000 hex" at bounding box center [383, 92] width 90 height 48
click at [383, 75] on div at bounding box center [389, 77] width 65 height 4
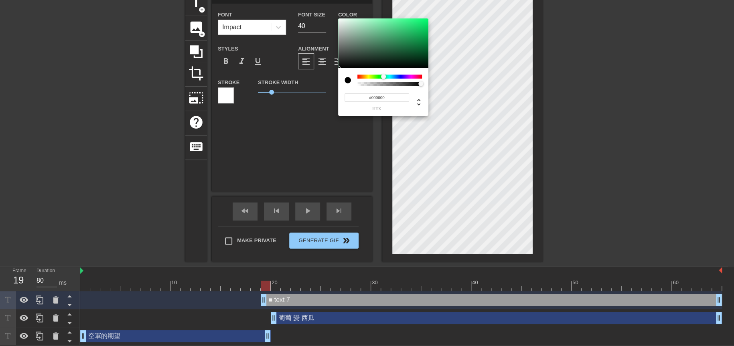
click at [385, 77] on div at bounding box center [383, 76] width 5 height 5
click at [385, 77] on div at bounding box center [385, 76] width 5 height 5
click at [379, 78] on div at bounding box center [389, 77] width 65 height 4
click at [372, 77] on div at bounding box center [389, 77] width 65 height 4
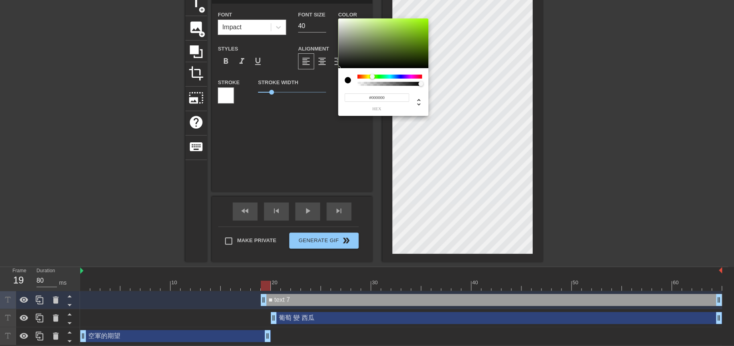
click at [381, 78] on div at bounding box center [389, 77] width 65 height 4
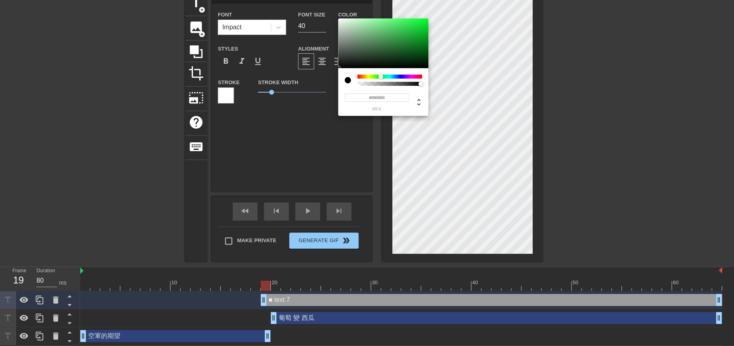
click at [382, 77] on div at bounding box center [380, 76] width 5 height 5
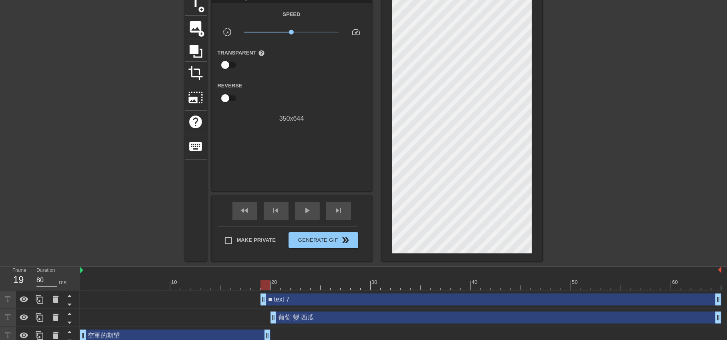
drag, startPoint x: 36, startPoint y: 122, endPoint x: 42, endPoint y: 125, distance: 6.9
click at [36, 122] on div "title add_circle image add_circle crop photo_size_select_large help keyboard Gi…" at bounding box center [363, 126] width 727 height 270
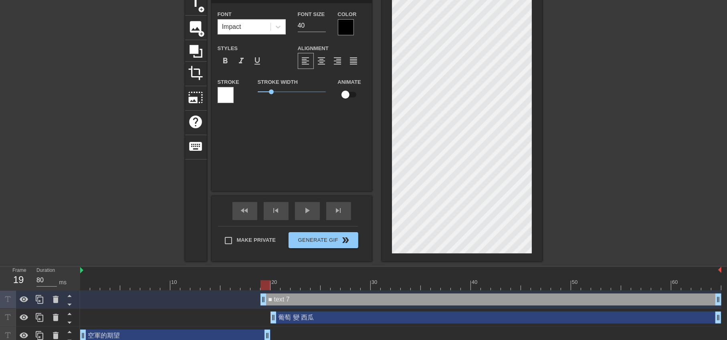
scroll to position [1, 1]
paste textarea "□"
type input "■ □text 7"
type textarea "■ □text 7"
click at [538, 140] on div at bounding box center [462, 126] width 160 height 270
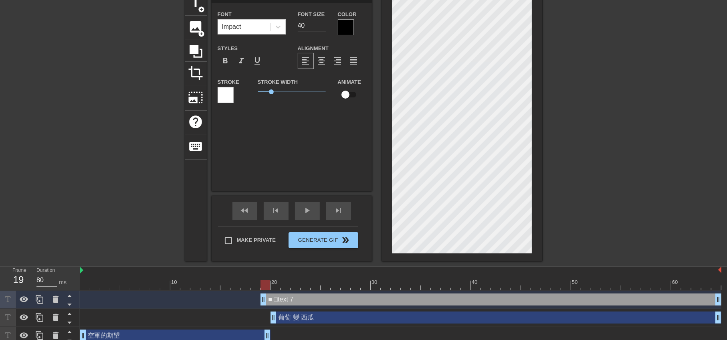
type input "■ □"
type textarea "■ □"
click at [348, 24] on div at bounding box center [346, 27] width 16 height 16
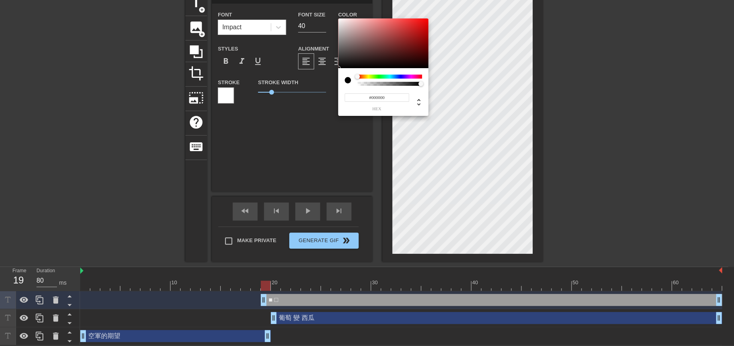
type input "#DD1010"
click at [421, 25] on div at bounding box center [383, 43] width 90 height 50
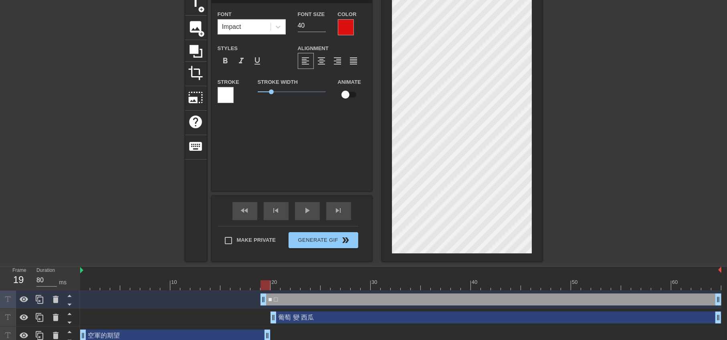
scroll to position [1, 1]
click at [224, 61] on span "format_bold" at bounding box center [226, 61] width 10 height 10
type input "■"
type textarea "■"
click at [349, 24] on div at bounding box center [346, 27] width 16 height 16
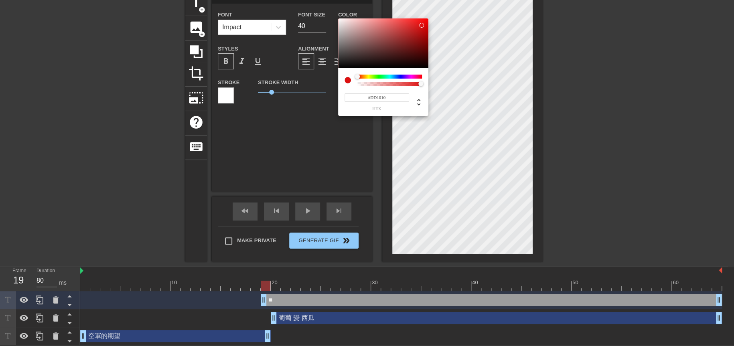
click at [350, 82] on div at bounding box center [347, 80] width 6 height 6
click at [387, 111] on span "hex" at bounding box center [376, 109] width 65 height 4
click at [408, 36] on div at bounding box center [383, 43] width 90 height 50
type input "#462929"
click at [375, 55] on div at bounding box center [383, 43] width 90 height 50
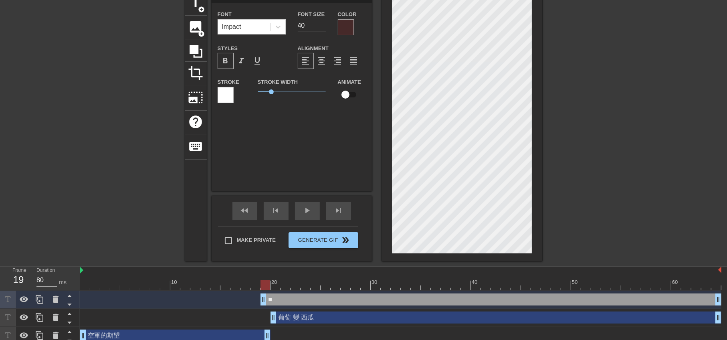
click at [233, 91] on div at bounding box center [226, 95] width 16 height 16
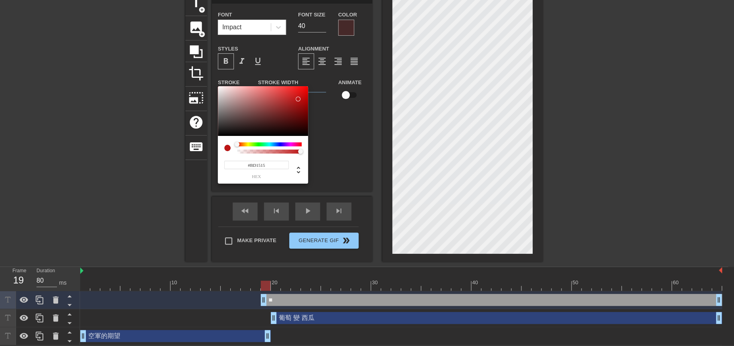
click at [298, 99] on div at bounding box center [263, 111] width 90 height 50
type input "#ED1F1F"
click at [296, 90] on div at bounding box center [263, 111] width 90 height 50
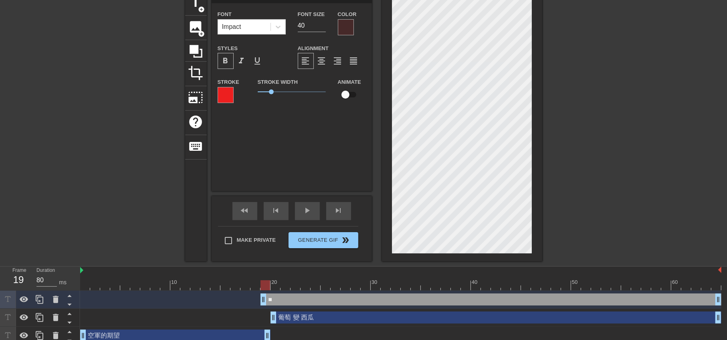
click at [346, 26] on div at bounding box center [346, 27] width 16 height 16
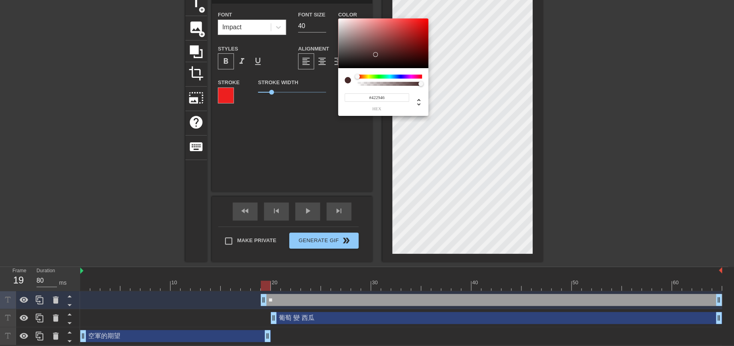
click at [409, 78] on div at bounding box center [389, 77] width 65 height 4
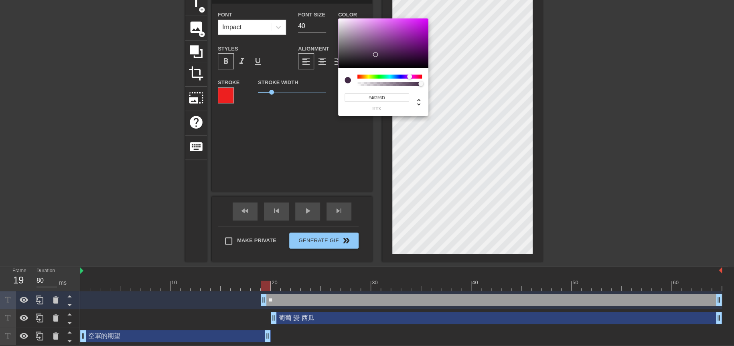
click at [414, 78] on div at bounding box center [389, 77] width 65 height 4
click at [420, 30] on div at bounding box center [383, 43] width 90 height 50
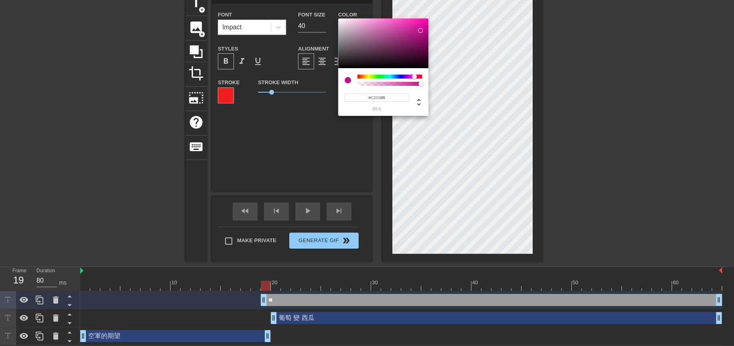
click at [420, 30] on div at bounding box center [420, 30] width 5 height 5
type input "#C4198F"
click at [417, 30] on div at bounding box center [383, 43] width 90 height 50
click at [417, 30] on div at bounding box center [416, 30] width 5 height 5
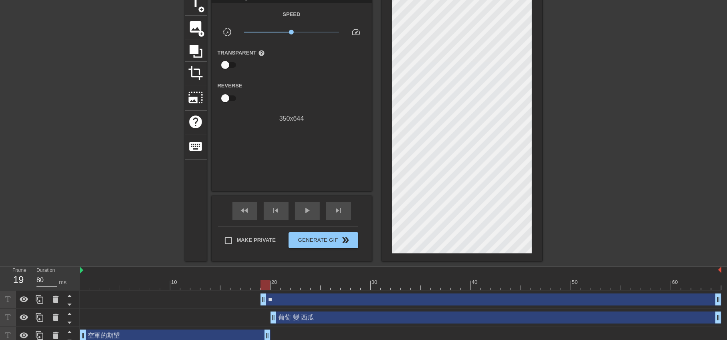
click at [106, 143] on div at bounding box center [115, 111] width 120 height 241
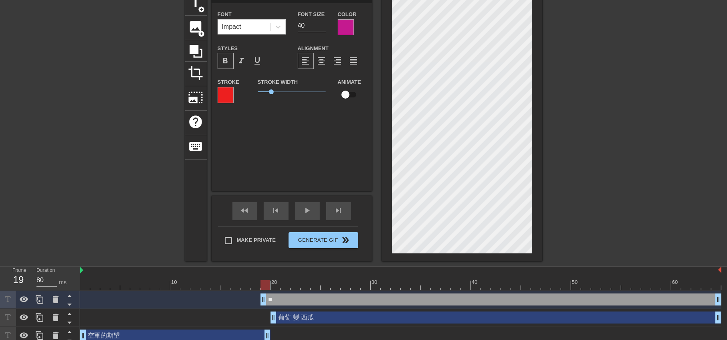
paste textarea "㊣"
type input "㊣"
type textarea "㊣"
paste textarea "㊣"
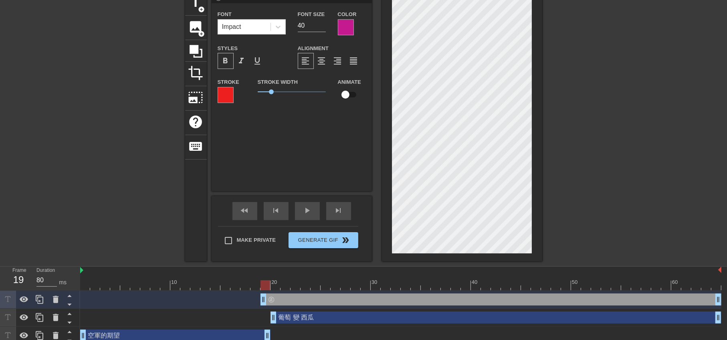
type input "㊣㊣"
type textarea "㊣㊣"
paste textarea "㊣"
type input "㊣㊣㊣"
type textarea "㊣㊣㊣"
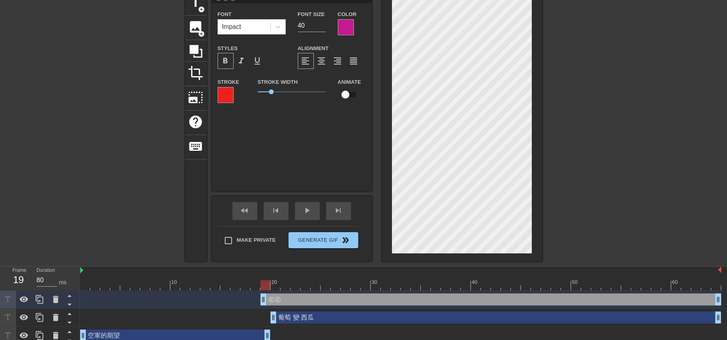
scroll to position [1, 1]
type input "㊣㊣"
type textarea "㊣㊣"
type input "㊣"
type textarea "㊣"
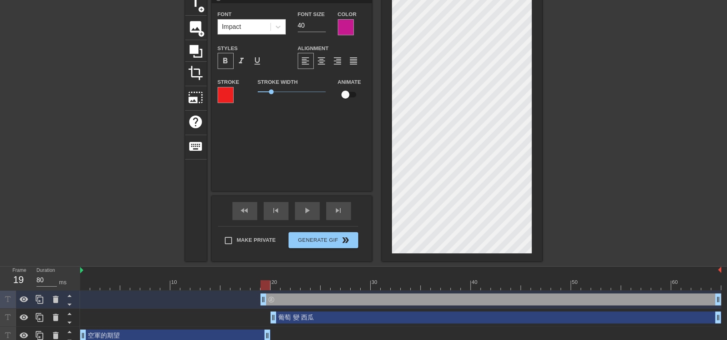
click at [92, 146] on div at bounding box center [115, 111] width 120 height 241
paste textarea "●"
type input "●㊣"
type textarea "●㊣"
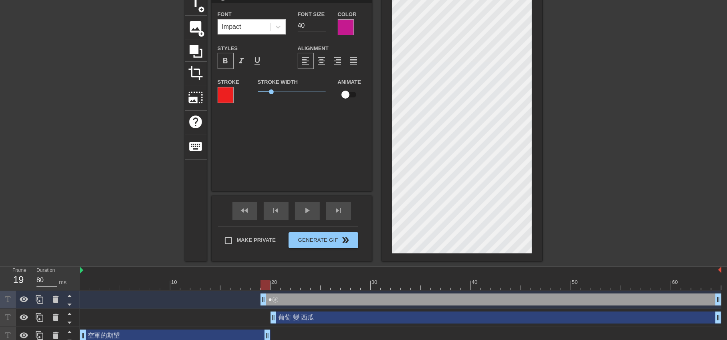
scroll to position [1, 1]
drag, startPoint x: 65, startPoint y: 126, endPoint x: 335, endPoint y: 186, distance: 276.0
click at [65, 126] on div at bounding box center [115, 111] width 120 height 241
paste textarea "■"
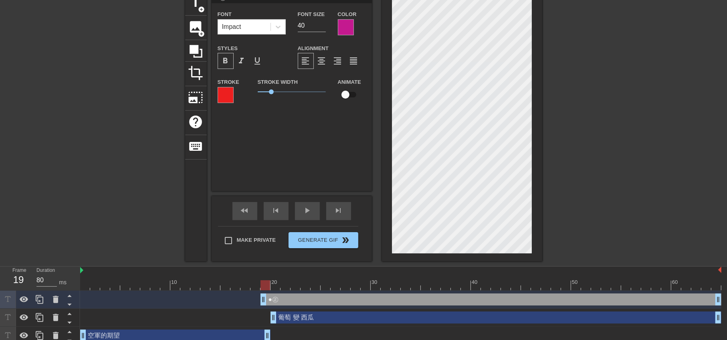
type input "●■㊣"
type textarea "●■㊣"
type input "●■"
type textarea "●■"
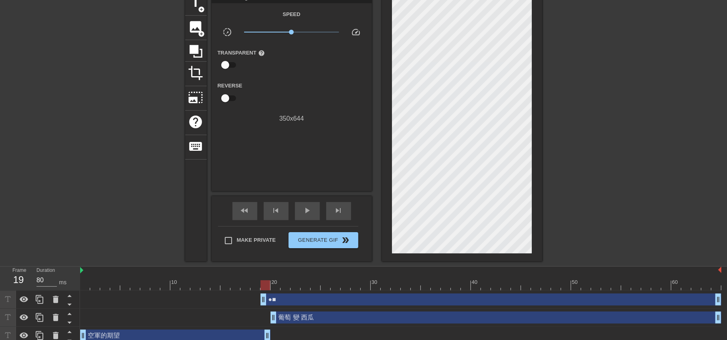
click at [547, 194] on div "title add_circle image add_circle crop photo_size_select_large help keyboard Gi…" at bounding box center [363, 126] width 727 height 270
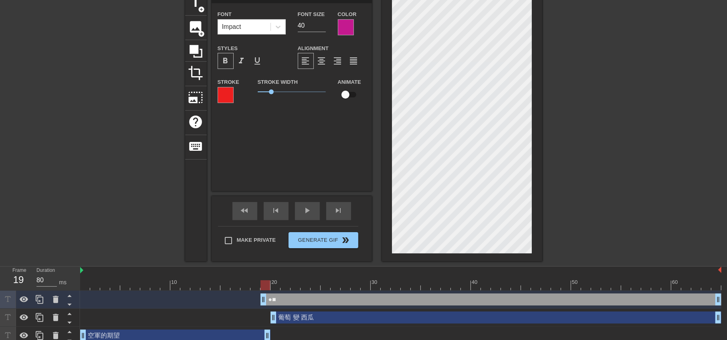
click at [568, 211] on div "title add_circle image add_circle crop photo_size_select_large help keyboard ●■…" at bounding box center [363, 126] width 727 height 270
type input "●"
type textarea "●"
click at [348, 22] on div at bounding box center [346, 27] width 16 height 16
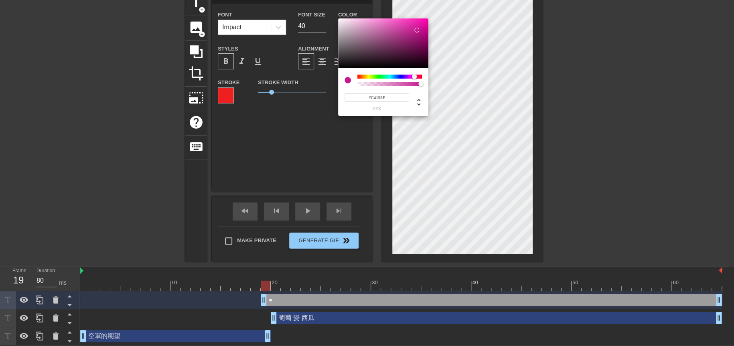
type input "#4EC419"
click at [375, 76] on div at bounding box center [389, 77] width 65 height 4
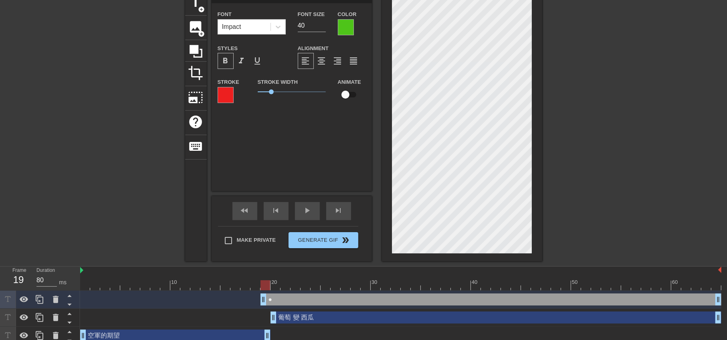
click at [223, 93] on div at bounding box center [226, 95] width 16 height 16
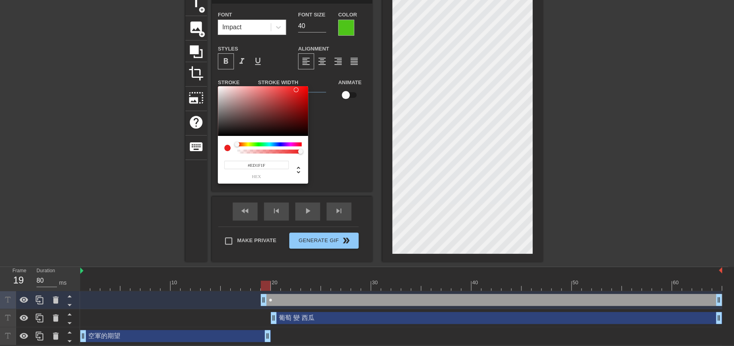
type input "#E86868"
click at [218, 91] on div at bounding box center [263, 111] width 90 height 50
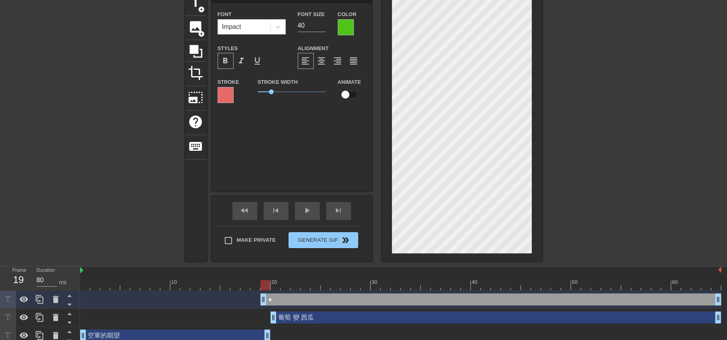
click at [229, 93] on div at bounding box center [226, 95] width 16 height 16
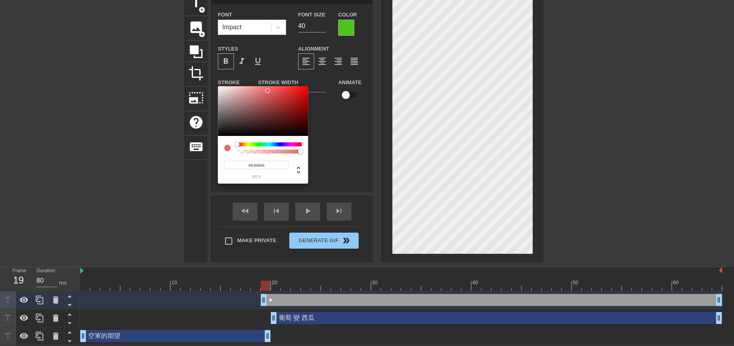
click at [265, 163] on input "#E86868" at bounding box center [256, 165] width 65 height 8
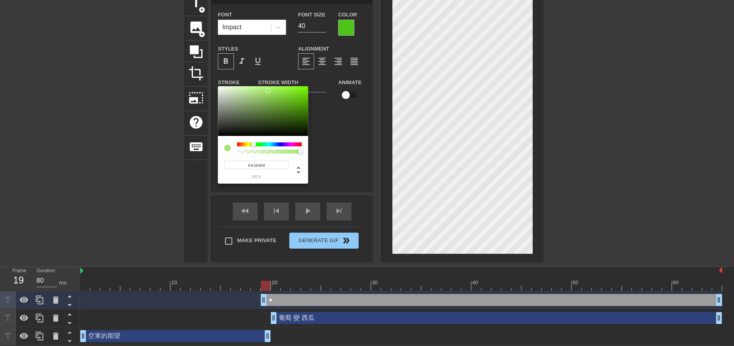
click at [253, 145] on div at bounding box center [269, 144] width 65 height 4
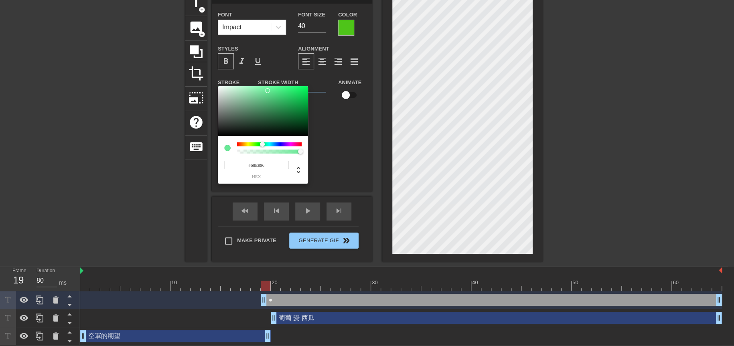
click at [262, 144] on div at bounding box center [269, 144] width 65 height 4
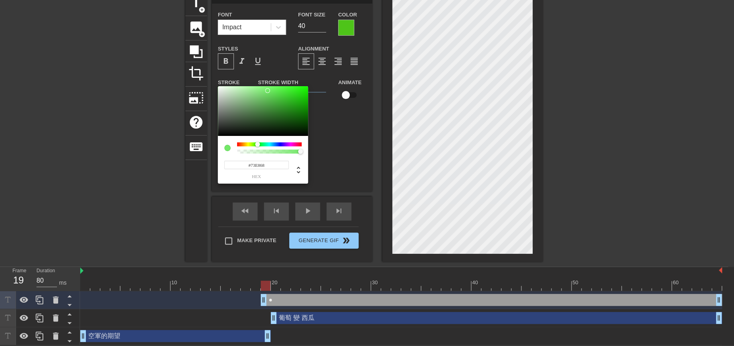
click at [257, 145] on div at bounding box center [269, 144] width 65 height 4
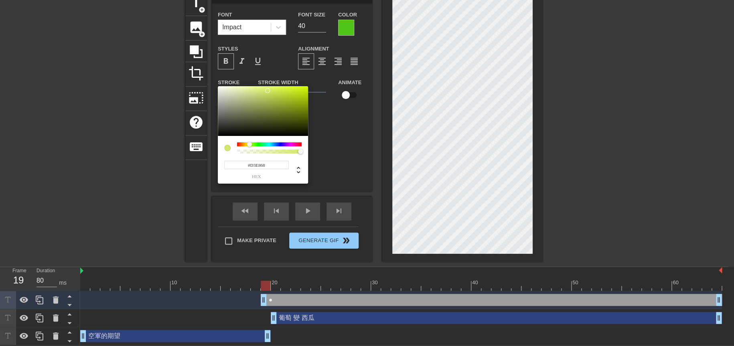
click at [249, 145] on div at bounding box center [269, 144] width 65 height 4
click at [230, 149] on div at bounding box center [227, 148] width 6 height 6
click at [219, 90] on div at bounding box center [263, 111] width 90 height 50
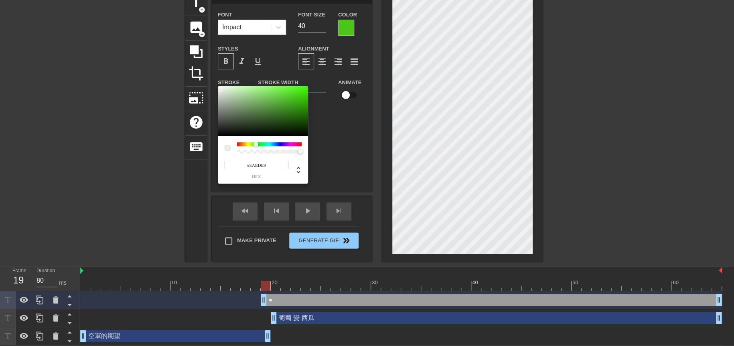
click at [257, 144] on div at bounding box center [269, 144] width 65 height 4
click at [261, 144] on div at bounding box center [258, 144] width 5 height 5
click at [253, 144] on div at bounding box center [269, 144] width 65 height 4
click at [227, 148] on div at bounding box center [227, 148] width 6 height 6
type input "#E9EDE9"
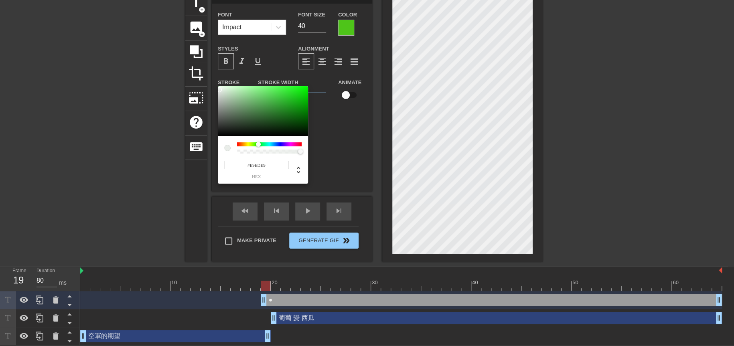
click at [258, 145] on div at bounding box center [260, 144] width 5 height 5
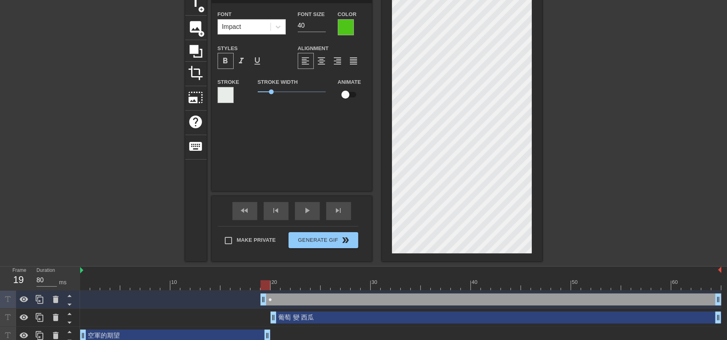
click at [342, 154] on div "● Font Impact Font Size 40 Color Styles format_bold format_italic format_underl…" at bounding box center [292, 91] width 160 height 200
drag, startPoint x: 271, startPoint y: 91, endPoint x: 208, endPoint y: 108, distance: 64.5
click at [208, 108] on div "title add_circle image add_circle crop photo_size_select_large help keyboard ● …" at bounding box center [363, 126] width 357 height 270
click at [259, 126] on div "● Font Impact Font Size 40 Color Styles format_bold format_italic format_underl…" at bounding box center [292, 91] width 160 height 200
click at [355, 95] on input "checkbox" at bounding box center [346, 94] width 46 height 15
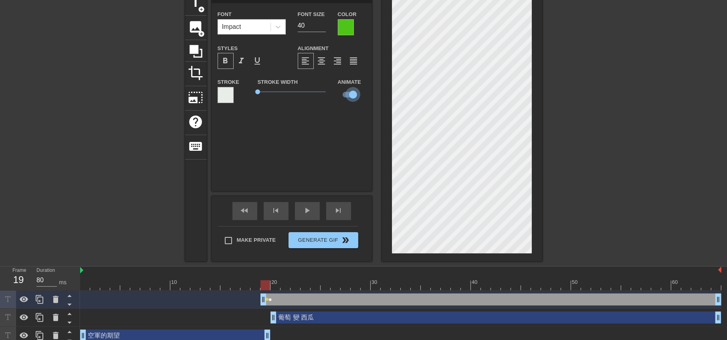
drag, startPoint x: 354, startPoint y: 95, endPoint x: 337, endPoint y: 95, distance: 17.2
click at [337, 95] on input "checkbox" at bounding box center [353, 94] width 46 height 15
click at [342, 91] on input "checkbox" at bounding box center [346, 94] width 46 height 15
click at [344, 92] on input "checkbox" at bounding box center [353, 94] width 46 height 15
checkbox input "false"
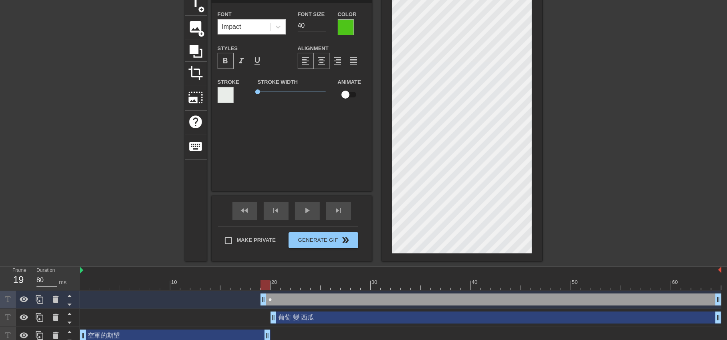
click at [318, 61] on span "format_align_center" at bounding box center [322, 61] width 10 height 10
click at [589, 150] on div "title add_circle image add_circle crop photo_size_select_large help keyboard ● …" at bounding box center [363, 126] width 727 height 270
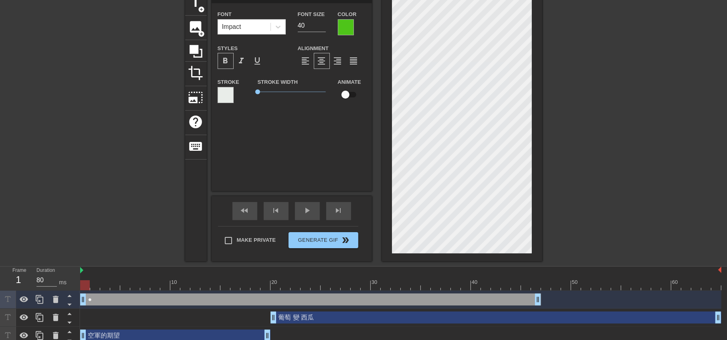
drag, startPoint x: 477, startPoint y: 299, endPoint x: 276, endPoint y: 310, distance: 201.2
click at [258, 299] on div "● drag_handle drag_handle" at bounding box center [310, 300] width 461 height 12
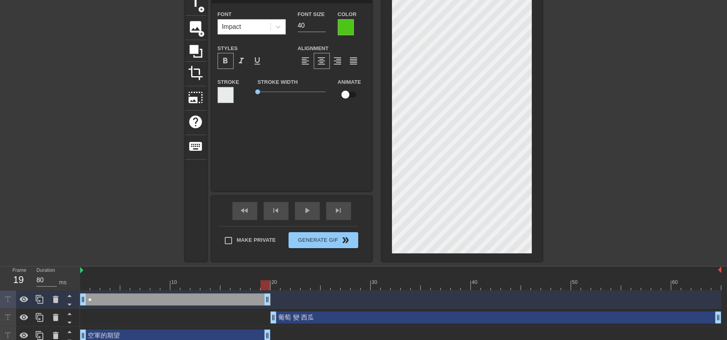
drag, startPoint x: 535, startPoint y: 301, endPoint x: 266, endPoint y: 307, distance: 269.1
click at [266, 306] on div "● drag_handle drag_handle" at bounding box center [401, 300] width 642 height 18
click at [266, 307] on div "● drag_handle drag_handle" at bounding box center [401, 300] width 642 height 18
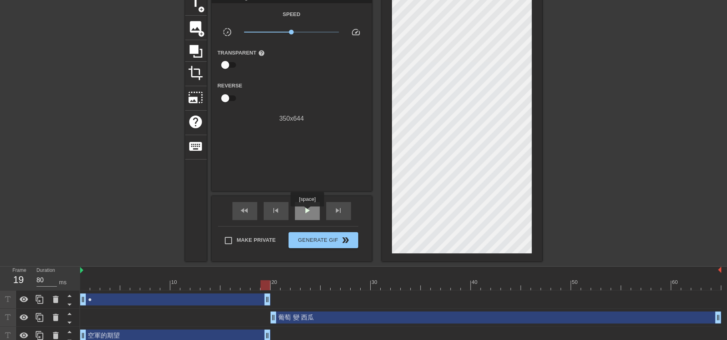
click at [307, 212] on span "play_arrow" at bounding box center [308, 211] width 10 height 10
click at [306, 213] on span "pause" at bounding box center [308, 211] width 10 height 10
drag, startPoint x: 275, startPoint y: 319, endPoint x: 373, endPoint y: 320, distance: 98.6
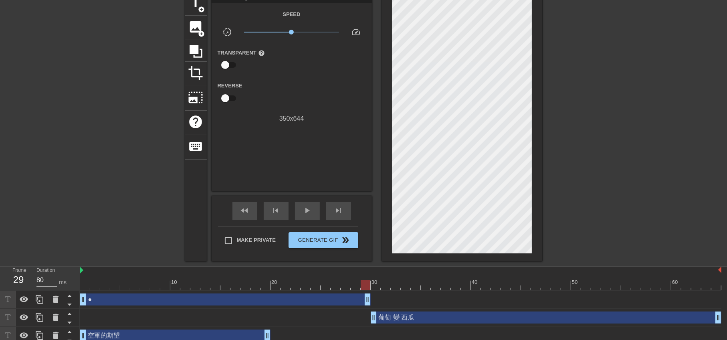
drag, startPoint x: 264, startPoint y: 300, endPoint x: 367, endPoint y: 305, distance: 103.5
drag, startPoint x: 272, startPoint y: 333, endPoint x: 372, endPoint y: 333, distance: 99.4
click at [372, 333] on div "空軍的期望 drag_handle drag_handle" at bounding box center [401, 336] width 642 height 12
click at [302, 215] on div "play_arrow" at bounding box center [307, 211] width 25 height 18
click at [305, 214] on span "pause" at bounding box center [308, 211] width 10 height 10
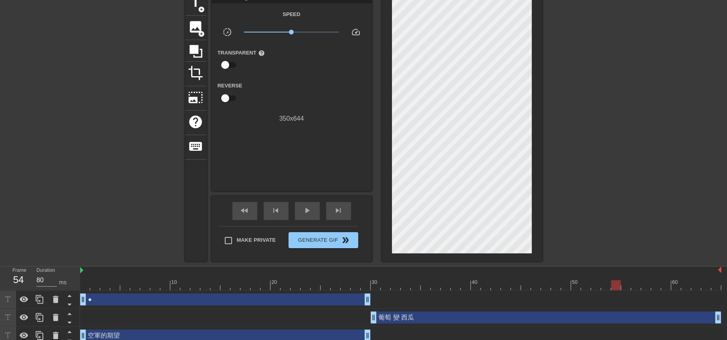
click at [267, 316] on div "葡萄 變 西瓜 drag_handle drag_handle" at bounding box center [401, 318] width 642 height 12
drag, startPoint x: 617, startPoint y: 284, endPoint x: 232, endPoint y: 291, distance: 384.6
click at [231, 291] on div "10 20 30 40 50 60 ● drag_handle drag_handle 葡萄 變 西瓜 drag_handle drag_handle 空軍的…" at bounding box center [403, 306] width 647 height 78
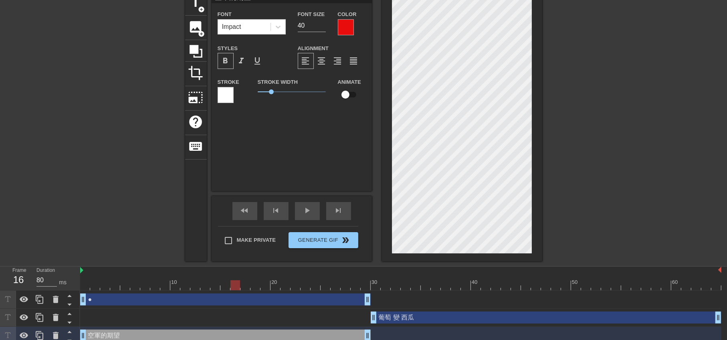
scroll to position [47, 0]
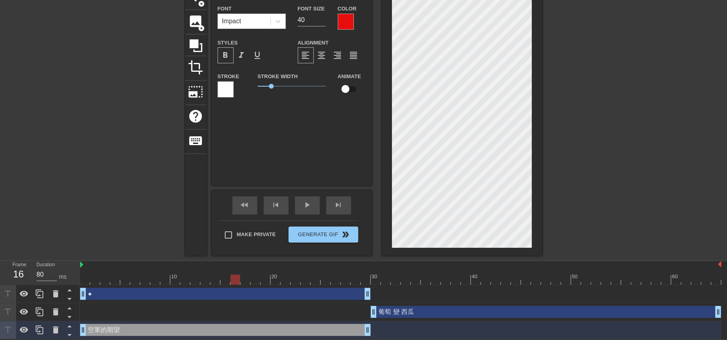
click at [558, 168] on div at bounding box center [612, 106] width 120 height 241
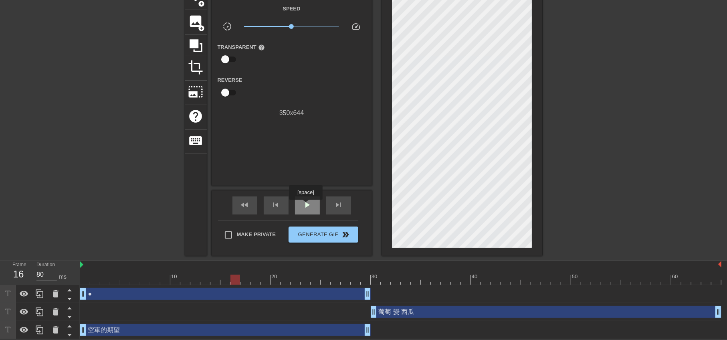
click at [306, 205] on span "play_arrow" at bounding box center [308, 205] width 10 height 10
click at [306, 205] on span "pause" at bounding box center [308, 205] width 10 height 10
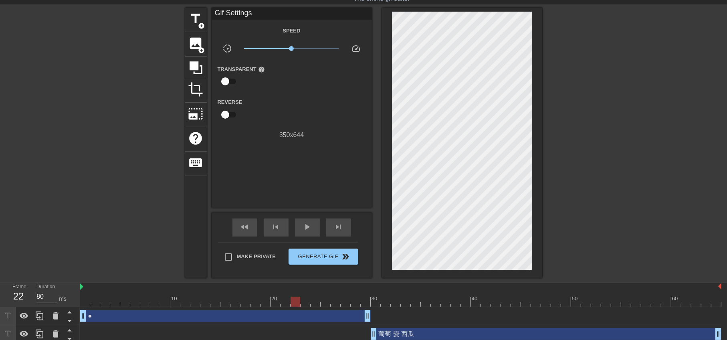
scroll to position [0, 0]
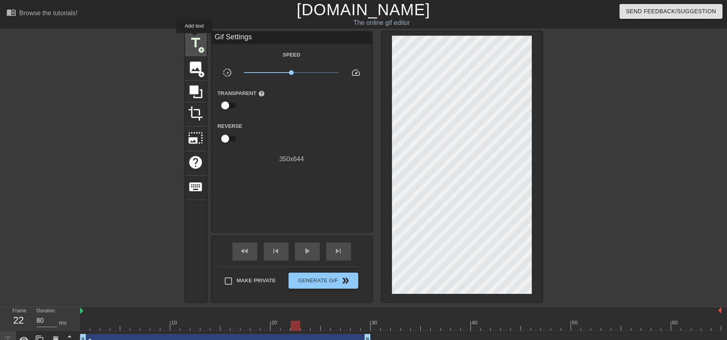
click at [194, 39] on span "title" at bounding box center [195, 42] width 15 height 15
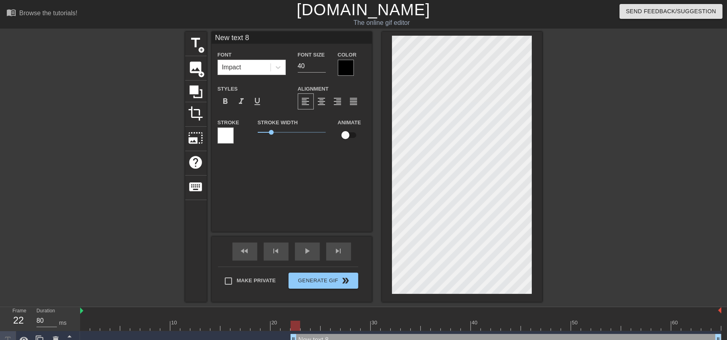
scroll to position [0, 1]
paste textarea "空軍的期望"
type input "空軍的期望 text 8"
type textarea "空軍的期望 text 8"
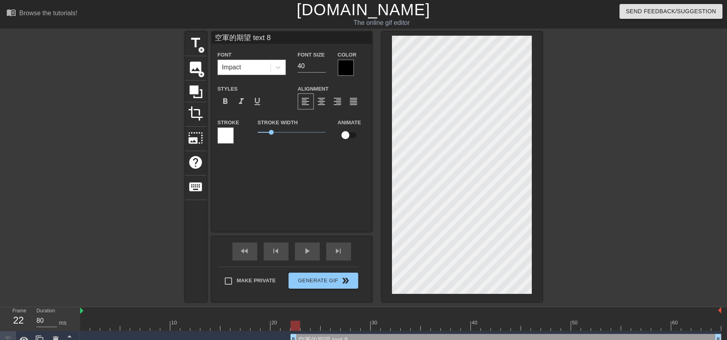
type input "空軍的期望text 8"
type textarea "空軍的期望text 8"
type input "空軍的期望ext 8"
type textarea "空軍的期望ext 8"
type input "空軍的期望xt 8"
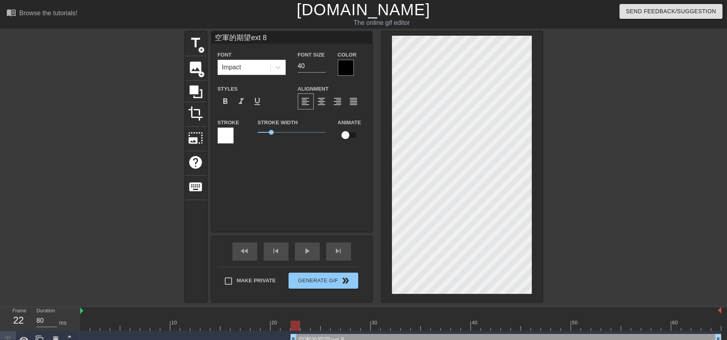
type textarea "空軍的期望xt 8"
type input "空軍的期望t 8"
type textarea "空軍的期望t 8"
type input "空軍的期望 8"
type textarea "空軍的期望 8"
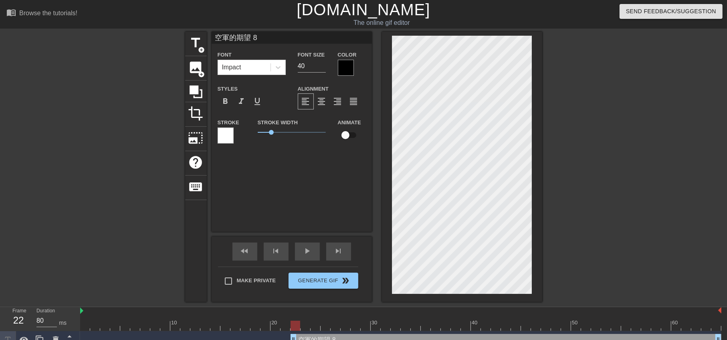
type input "空軍的期望8"
type textarea "空軍的期望8"
type input "空軍的期望"
type textarea "空軍的期望"
click at [332, 62] on div "Color" at bounding box center [352, 63] width 40 height 26
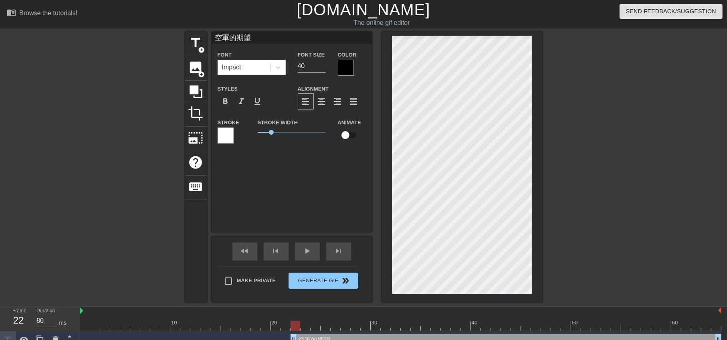
click at [351, 65] on div at bounding box center [346, 68] width 16 height 16
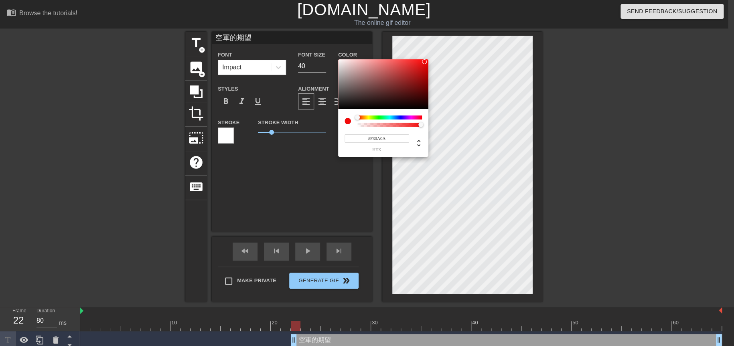
click at [424, 62] on div at bounding box center [383, 84] width 90 height 50
type input "#FF0202"
click at [427, 59] on div at bounding box center [383, 84] width 90 height 50
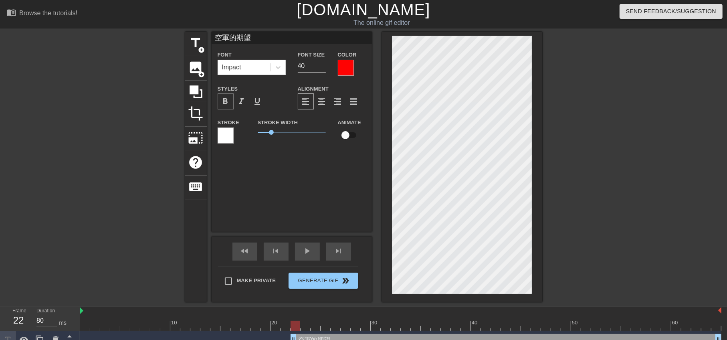
click at [231, 101] on div "format_bold" at bounding box center [226, 101] width 16 height 16
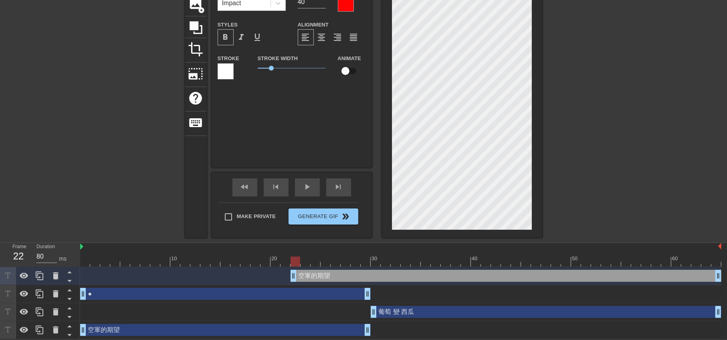
click at [299, 328] on div "空軍的期望 drag_handle drag_handle" at bounding box center [225, 330] width 291 height 12
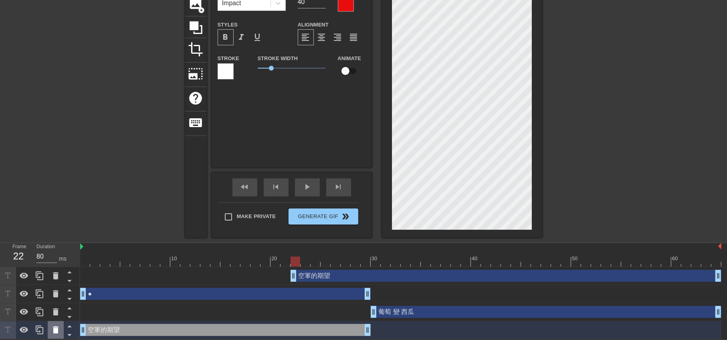
click at [57, 328] on icon at bounding box center [56, 329] width 6 height 7
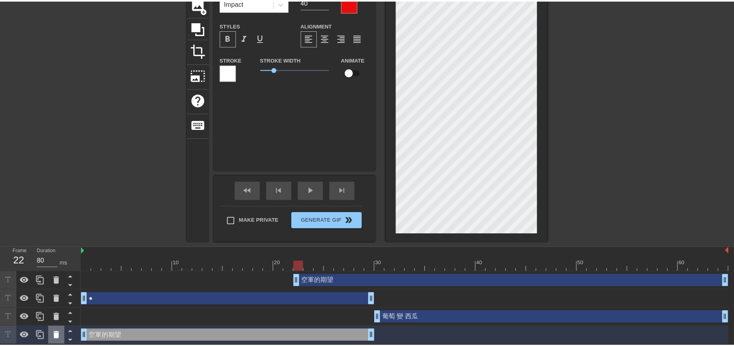
scroll to position [59, 0]
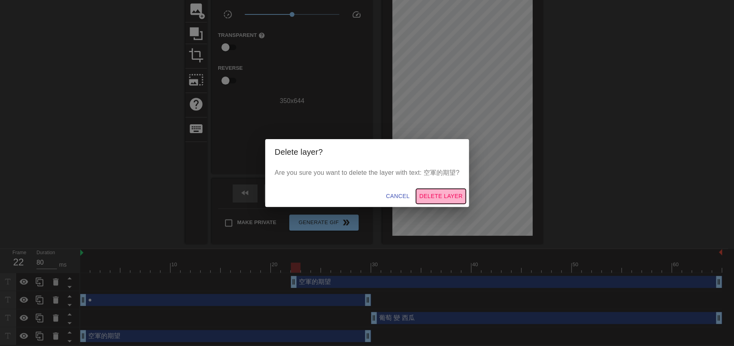
click at [438, 200] on span "Delete Layer" at bounding box center [440, 196] width 43 height 10
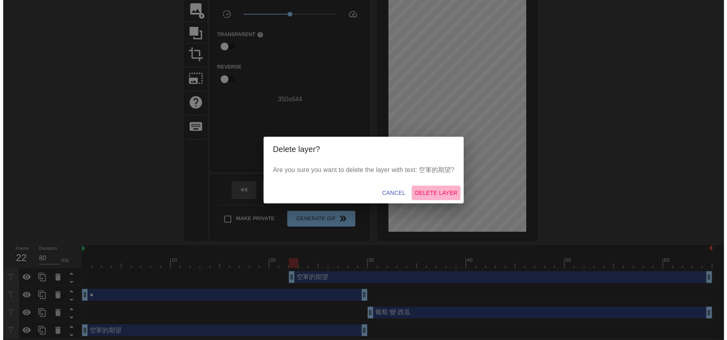
scroll to position [47, 0]
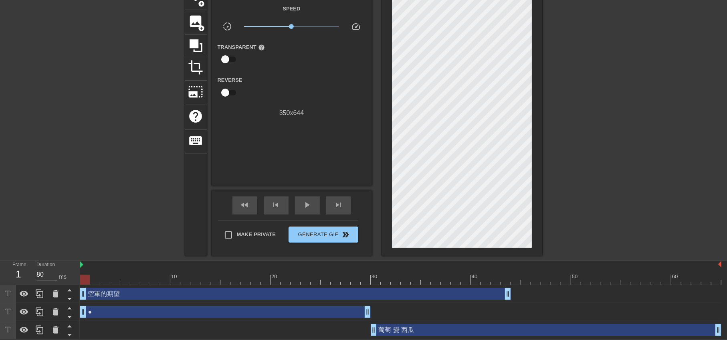
drag, startPoint x: 425, startPoint y: 291, endPoint x: 168, endPoint y: 298, distance: 257.5
click at [168, 298] on div "空軍的期望 drag_handle drag_handle" at bounding box center [295, 294] width 431 height 12
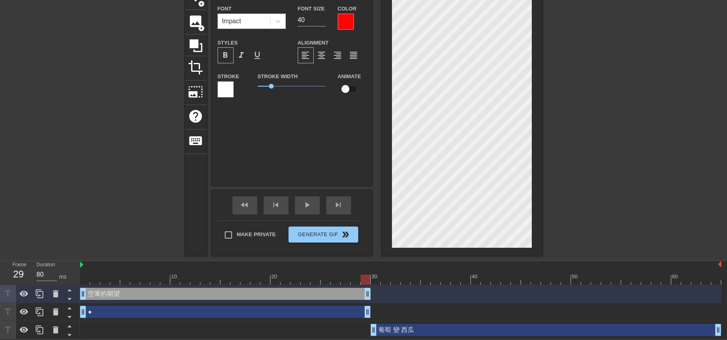
drag, startPoint x: 508, startPoint y: 294, endPoint x: 364, endPoint y: 301, distance: 144.1
click at [364, 301] on div "空軍的期望 drag_handle drag_handle" at bounding box center [401, 294] width 642 height 18
click at [610, 177] on div at bounding box center [612, 106] width 120 height 241
click at [599, 179] on div at bounding box center [612, 106] width 120 height 241
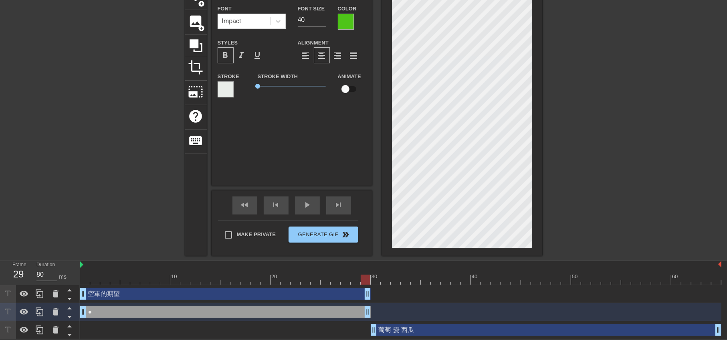
type input "空軍的期望"
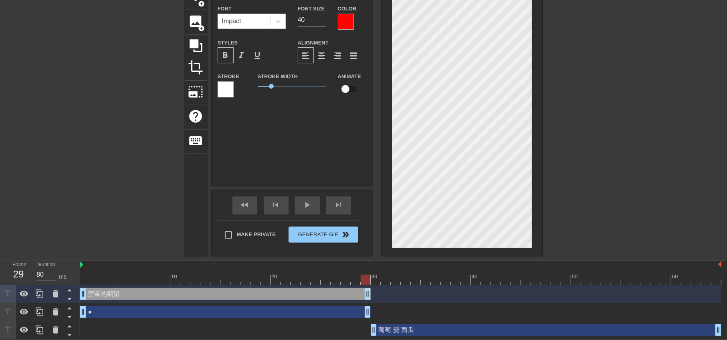
click at [631, 176] on div at bounding box center [612, 106] width 120 height 241
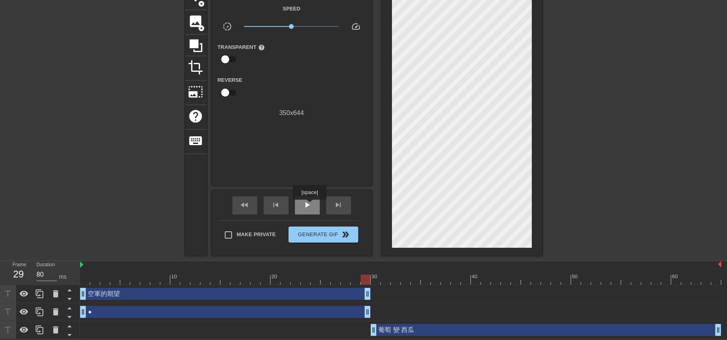
click at [310, 200] on span "play_arrow" at bounding box center [308, 205] width 10 height 10
click at [308, 206] on span "pause" at bounding box center [308, 205] width 10 height 10
drag, startPoint x: 504, startPoint y: 280, endPoint x: 356, endPoint y: 284, distance: 148.0
click at [356, 284] on div "10 20 30 40 50 60 空軍的期望 drag_handle drag_handle ● drag_handle drag_handle 葡萄 變 …" at bounding box center [403, 300] width 647 height 78
drag, startPoint x: 352, startPoint y: 279, endPoint x: 306, endPoint y: 279, distance: 46.5
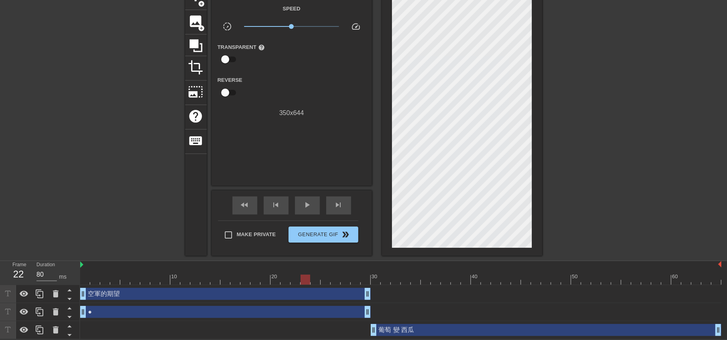
click at [306, 279] on div at bounding box center [306, 280] width 10 height 10
click at [619, 209] on div at bounding box center [612, 106] width 120 height 241
click at [618, 188] on div at bounding box center [612, 106] width 120 height 241
click at [312, 206] on span "play_arrow" at bounding box center [308, 205] width 10 height 10
click at [313, 206] on div "pause" at bounding box center [307, 205] width 25 height 18
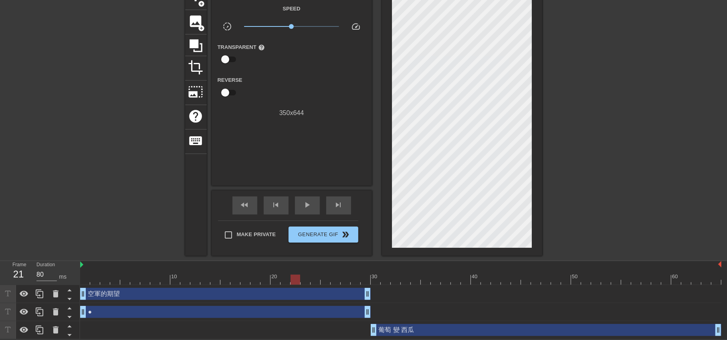
drag, startPoint x: 543, startPoint y: 278, endPoint x: 294, endPoint y: 289, distance: 250.1
click at [294, 289] on div "10 20 30 40 50 60 空軍的期望 drag_handle drag_handle ● drag_handle drag_handle 葡萄 變 …" at bounding box center [403, 300] width 647 height 78
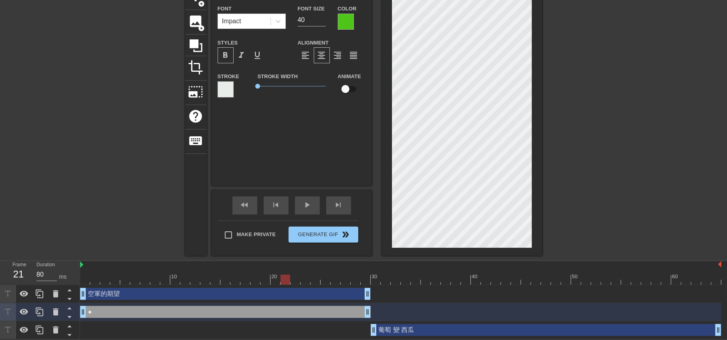
scroll to position [1, 0]
click at [246, 298] on div "空軍的期望 drag_handle drag_handle" at bounding box center [225, 294] width 291 height 12
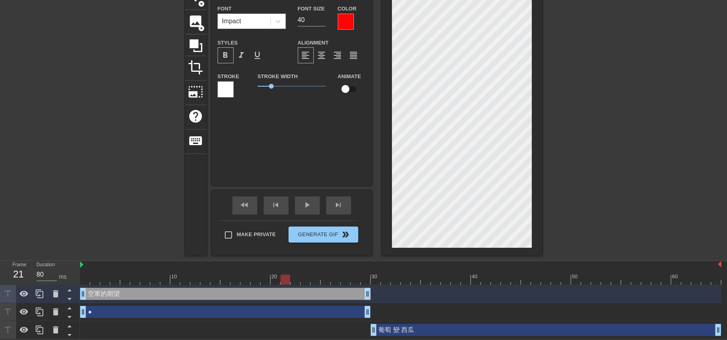
click at [241, 310] on div "● drag_handle drag_handle" at bounding box center [225, 312] width 291 height 12
type input "●"
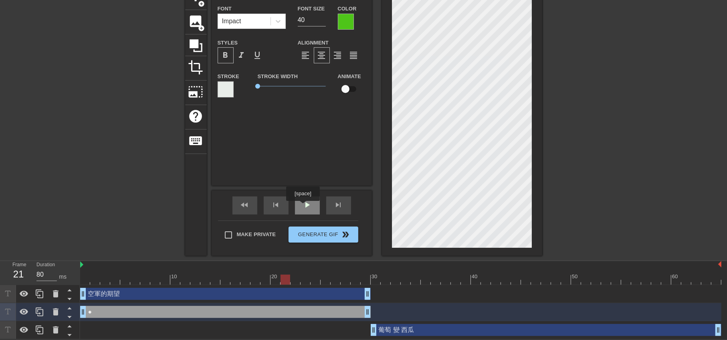
click at [303, 205] on span "play_arrow" at bounding box center [308, 205] width 10 height 10
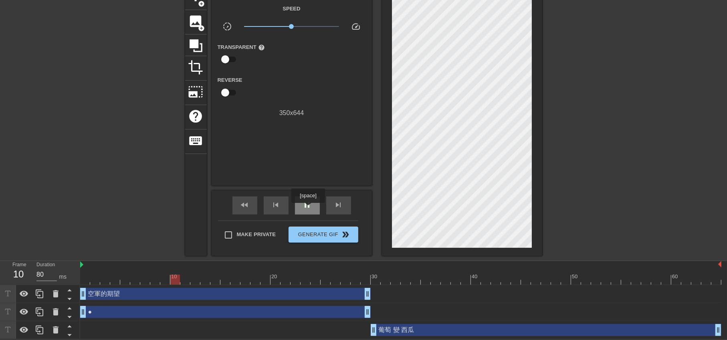
click at [308, 208] on div "pause" at bounding box center [307, 205] width 25 height 18
drag, startPoint x: 367, startPoint y: 294, endPoint x: 417, endPoint y: 290, distance: 50.3
drag, startPoint x: 368, startPoint y: 311, endPoint x: 417, endPoint y: 309, distance: 48.6
drag, startPoint x: 415, startPoint y: 292, endPoint x: 370, endPoint y: 299, distance: 46.2
drag, startPoint x: 416, startPoint y: 314, endPoint x: 469, endPoint y: 311, distance: 52.6
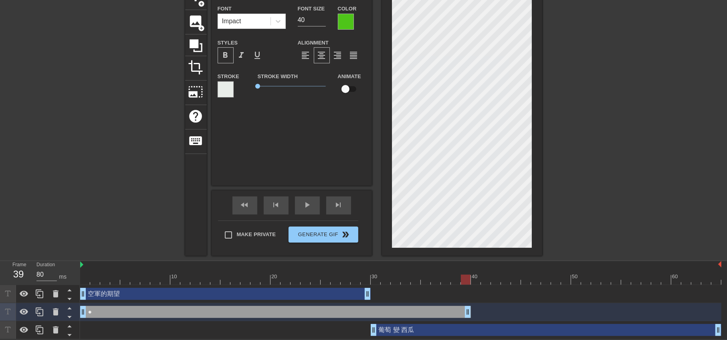
click at [441, 331] on div "葡萄 變 西瓜 drag_handle drag_handle" at bounding box center [546, 330] width 351 height 12
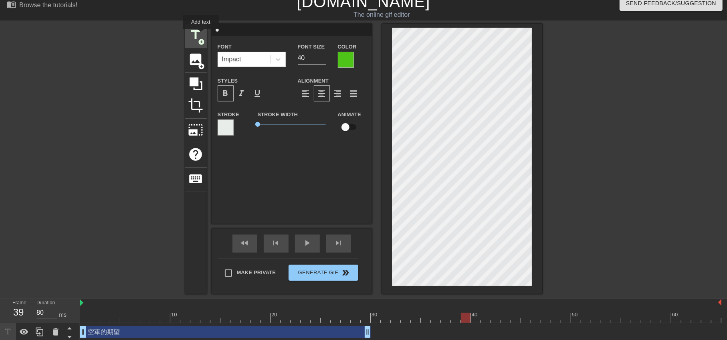
scroll to position [8, 0]
click at [201, 34] on span "title" at bounding box center [195, 35] width 15 height 15
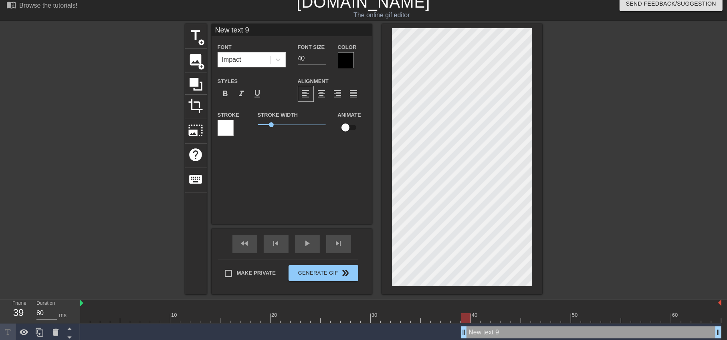
type input "葡萄 變 text 9"
type textarea "葡萄 變 text 9"
type input "葡萄 變 text 9"
type textarea "葡萄 變 text 9"
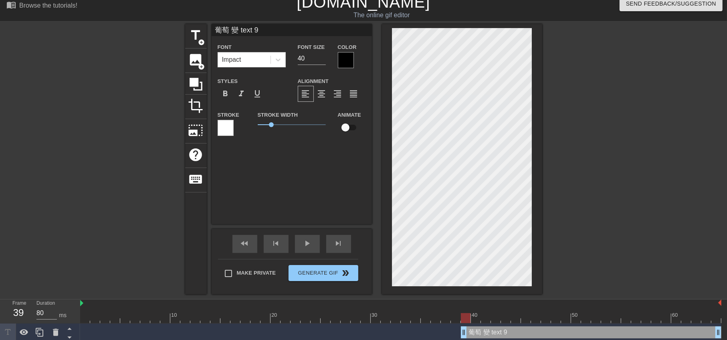
type input "葡萄 變 ext 9"
type textarea "葡萄 變 ext 9"
type input "葡萄 變 xt 9"
type textarea "葡萄 變 xt 9"
type input "葡萄 變 t 9"
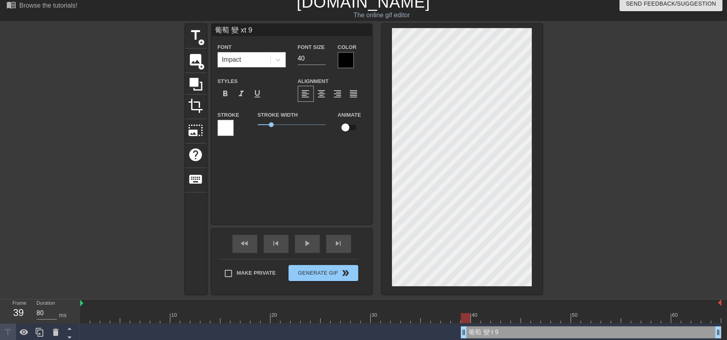
type textarea "葡萄 變 t 9"
type input "葡萄 變 9"
type textarea "葡萄 變 9"
type input "葡萄 變 9"
type textarea "葡萄 變 9"
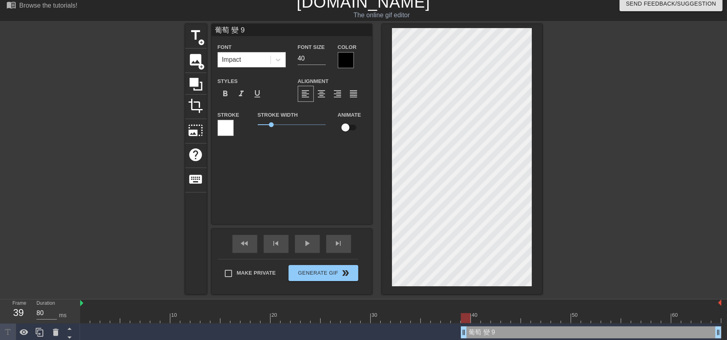
type input "葡萄 變"
type textarea "葡萄 變"
type input "葡萄 變 ㄒ"
type textarea "葡萄 變 ㄒ"
type input "葡萄 變 ㄒㄧ"
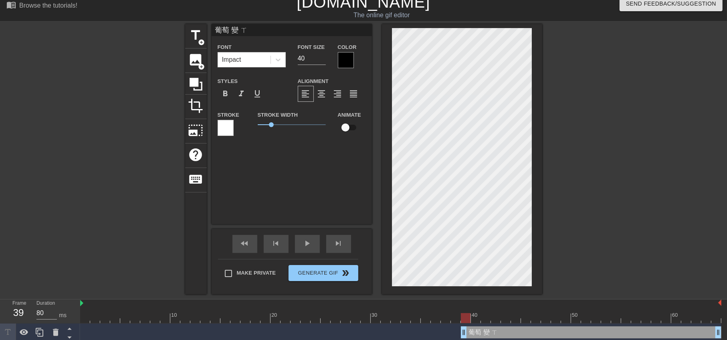
type textarea "葡萄 變 ㄒㄧ"
type input "葡萄 變 西"
type textarea "葡萄 變 西"
type input "葡萄 變 西ㄅ"
type textarea "葡萄 變 西ㄅ"
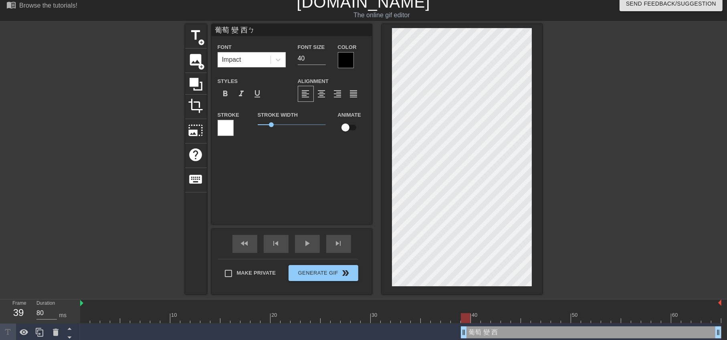
type input "葡萄 變 西ㄍ"
type textarea "葡萄 變 西ㄍ"
type input "葡萄 變 西ㄍㄨ"
type textarea "葡萄 變 西ㄍㄨ"
type input "葡萄 變 西ㄍㄨㄚ"
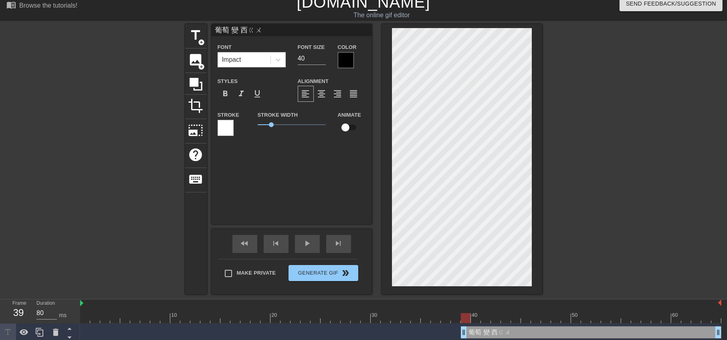
type textarea "葡萄 變 西ㄍㄨㄚ"
type input "葡萄 變 西瓜"
type textarea "葡萄 變 西瓜"
type input "葡萄 變 西瓜ㄅ"
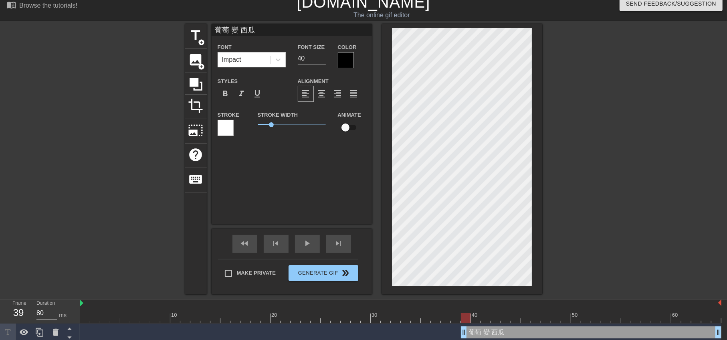
type textarea "葡萄 變 西瓜ㄅ"
type input "葡萄 變 西瓜"
type textarea "葡萄 變 西瓜"
click at [348, 54] on div at bounding box center [346, 60] width 16 height 16
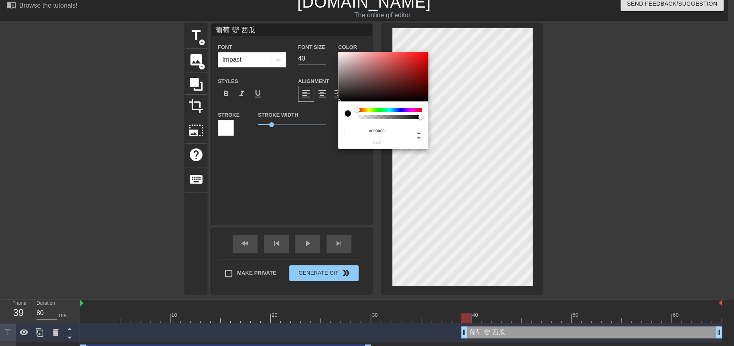
type input "#E90F0F"
click at [422, 56] on div at bounding box center [383, 77] width 90 height 50
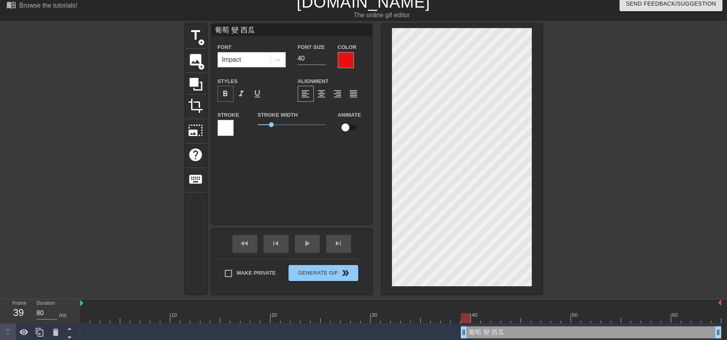
click at [224, 94] on span "format_bold" at bounding box center [226, 94] width 10 height 10
click at [598, 203] on div at bounding box center [612, 144] width 120 height 241
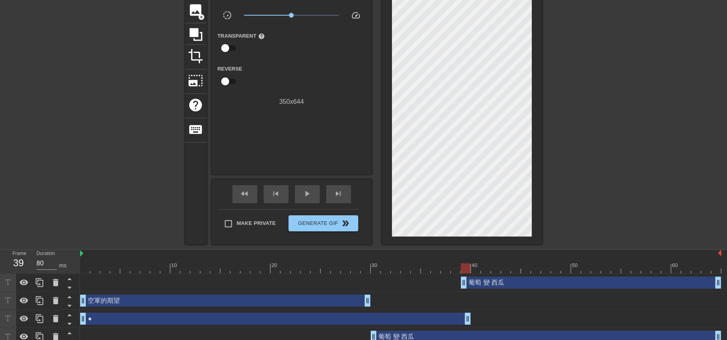
scroll to position [65, 0]
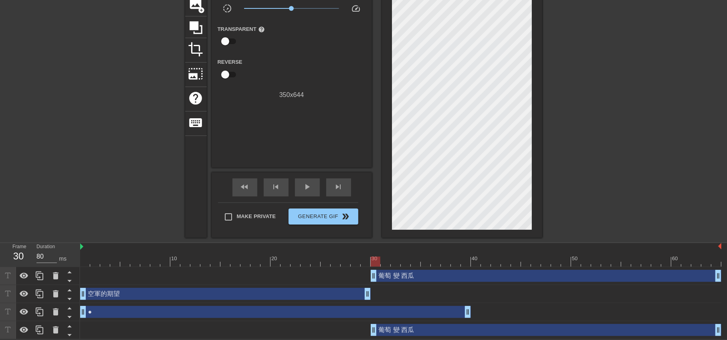
drag, startPoint x: 444, startPoint y: 275, endPoint x: 378, endPoint y: 276, distance: 65.8
click at [312, 178] on div "play_arrow" at bounding box center [307, 187] width 25 height 18
click at [417, 283] on div "葡萄 變 西瓜 drag_handle drag_handle" at bounding box center [401, 276] width 642 height 18
click at [420, 327] on div "葡萄 變 西瓜 drag_handle drag_handle" at bounding box center [546, 330] width 351 height 12
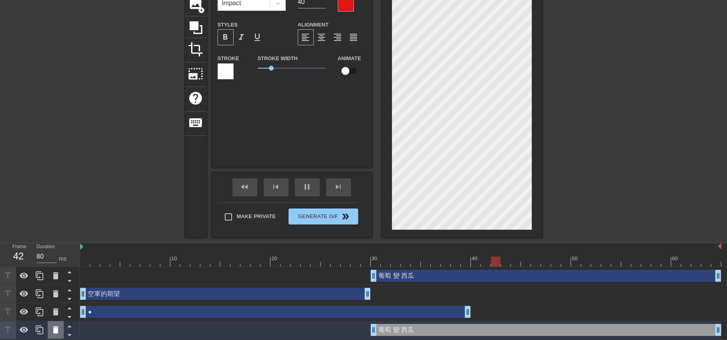
click at [57, 328] on icon at bounding box center [56, 329] width 6 height 7
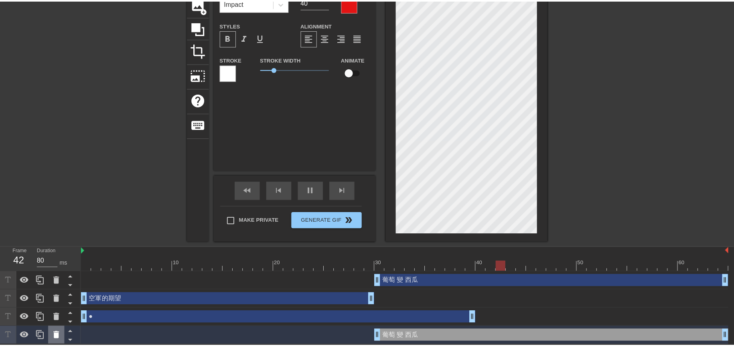
scroll to position [59, 0]
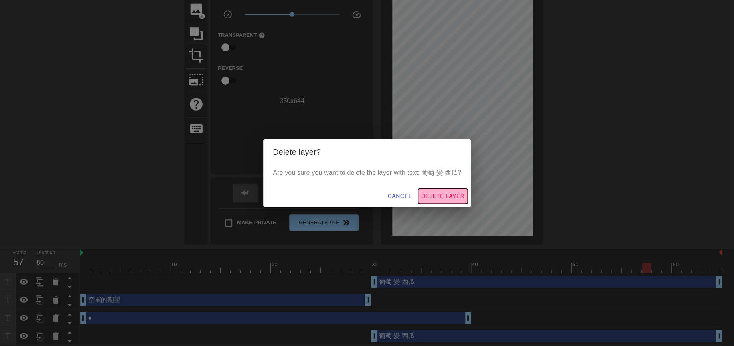
click at [441, 198] on span "Delete Layer" at bounding box center [442, 196] width 43 height 10
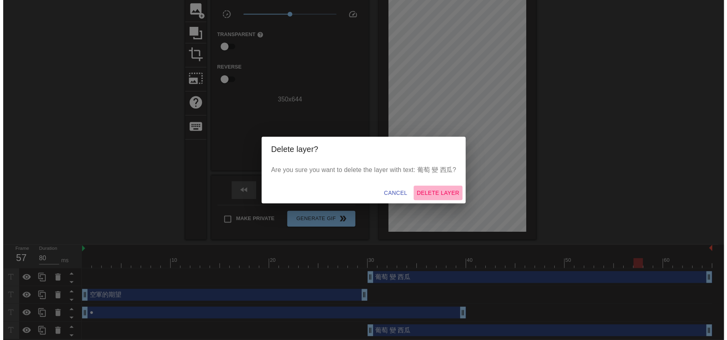
scroll to position [47, 0]
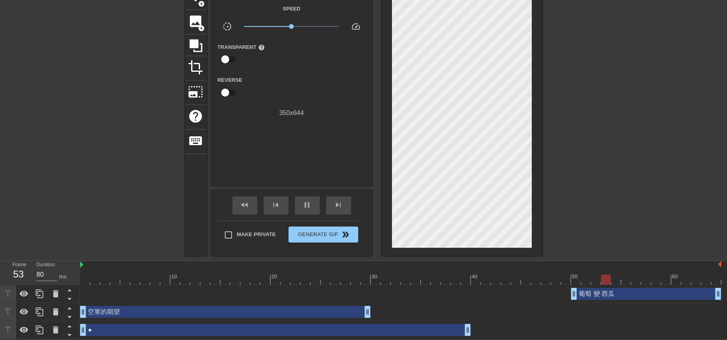
drag, startPoint x: 375, startPoint y: 293, endPoint x: 572, endPoint y: 291, distance: 196.9
click at [585, 193] on div at bounding box center [612, 106] width 120 height 241
drag, startPoint x: 307, startPoint y: 211, endPoint x: 321, endPoint y: 219, distance: 16.0
click at [307, 211] on div "pause" at bounding box center [307, 205] width 25 height 18
drag, startPoint x: 466, startPoint y: 332, endPoint x: 569, endPoint y: 330, distance: 103.5
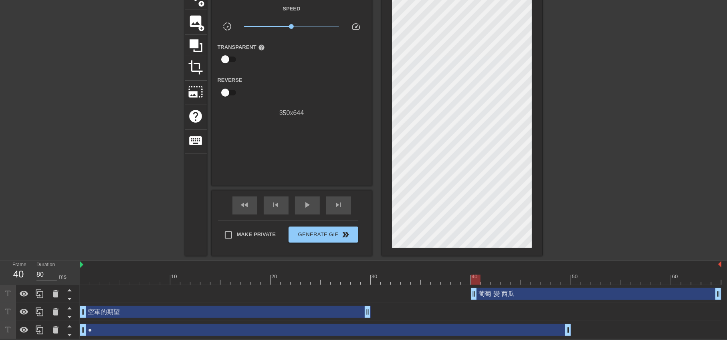
drag, startPoint x: 576, startPoint y: 291, endPoint x: 472, endPoint y: 293, distance: 103.9
click at [305, 206] on span "play_arrow" at bounding box center [308, 205] width 10 height 10
click at [666, 190] on div at bounding box center [612, 106] width 120 height 241
drag, startPoint x: 478, startPoint y: 296, endPoint x: 377, endPoint y: 301, distance: 100.4
click at [377, 301] on div "葡萄 變 西瓜 drag_handle drag_handle" at bounding box center [401, 294] width 642 height 18
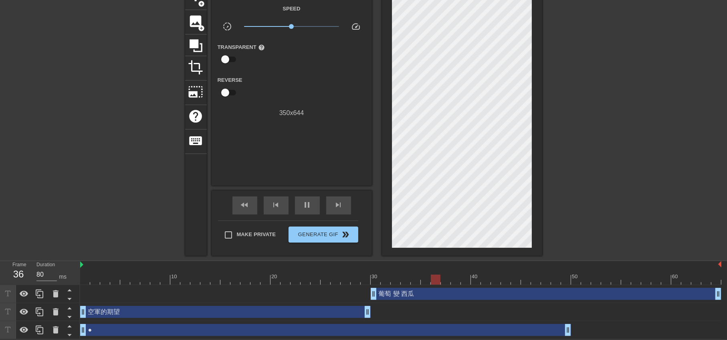
click at [688, 185] on div "title add_circle image add_circle crop photo_size_select_large help keyboard Gi…" at bounding box center [363, 121] width 727 height 270
click at [310, 206] on span "pause" at bounding box center [308, 205] width 10 height 10
click at [684, 169] on div "title add_circle image add_circle crop photo_size_select_large help keyboard Gi…" at bounding box center [363, 121] width 727 height 270
click at [310, 203] on span "play_arrow" at bounding box center [308, 205] width 10 height 10
click at [241, 231] on span "Make Private" at bounding box center [256, 235] width 39 height 8
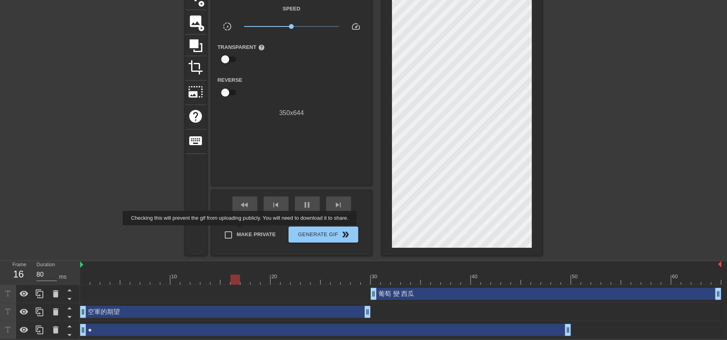
click at [237, 230] on input "Make Private" at bounding box center [228, 235] width 17 height 17
checkbox input "true"
click at [302, 233] on span "Generate Gif double_arrow" at bounding box center [323, 235] width 63 height 10
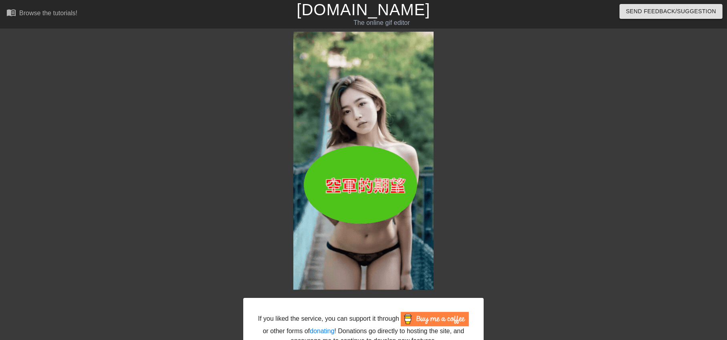
scroll to position [60, 0]
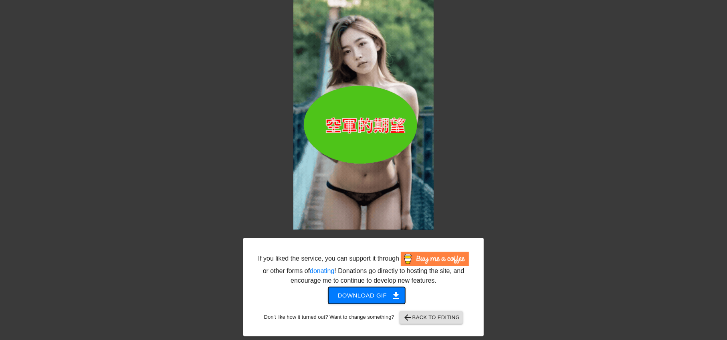
click at [362, 294] on span "Download gif get_app" at bounding box center [367, 295] width 58 height 10
